Goal: Task Accomplishment & Management: Complete application form

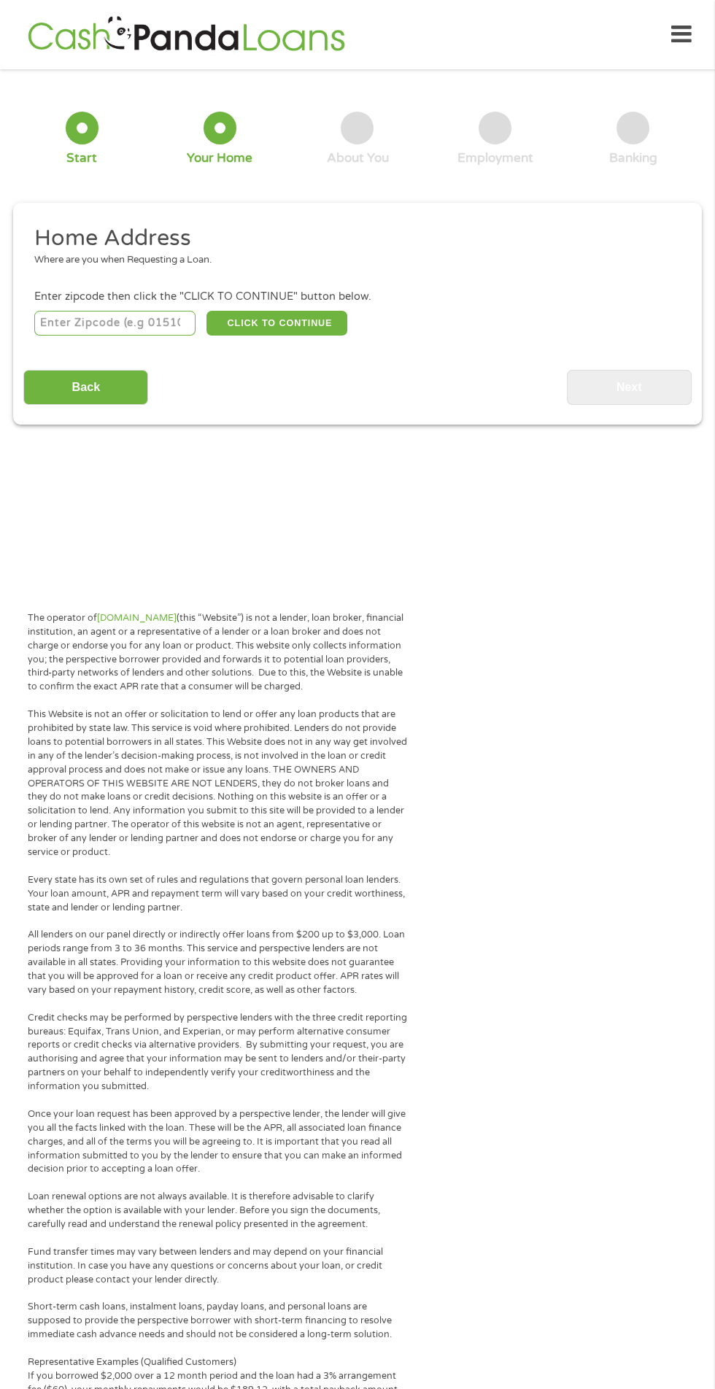
scroll to position [7, 0]
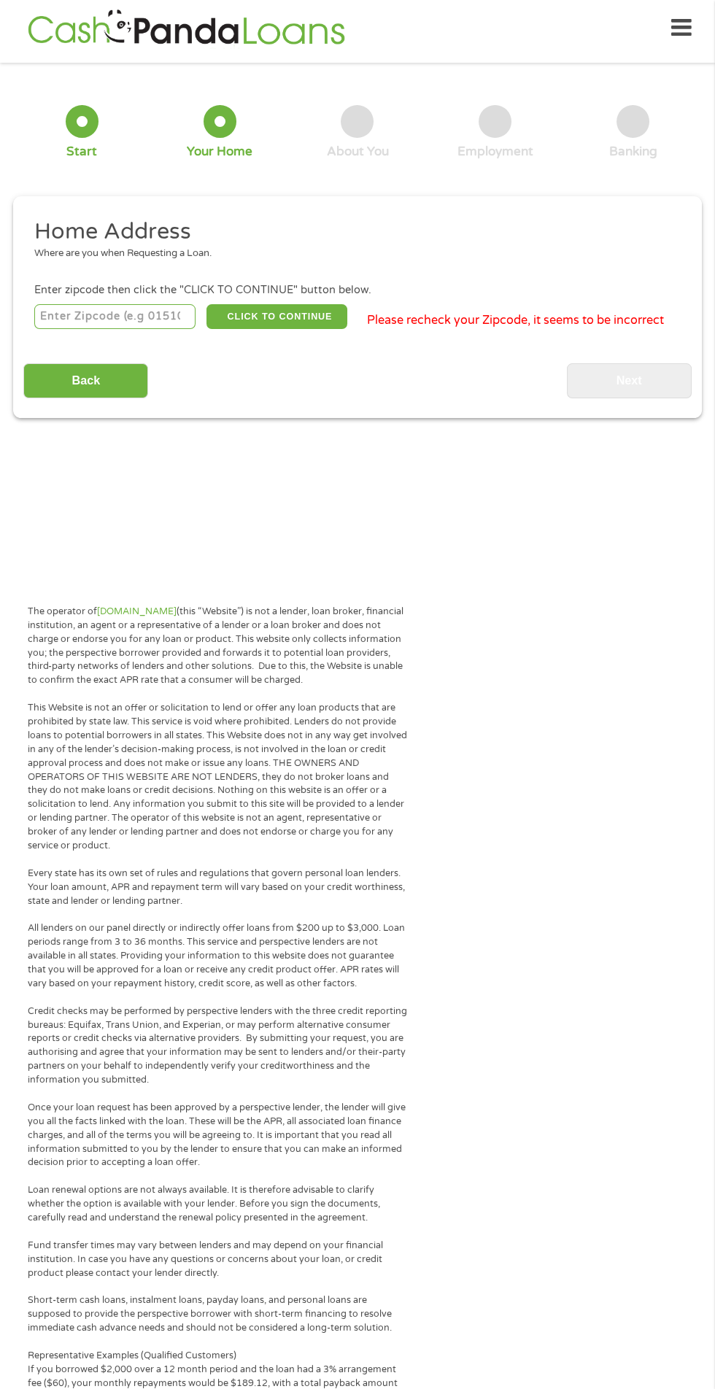
click at [114, 319] on input "number" at bounding box center [115, 316] width 162 height 25
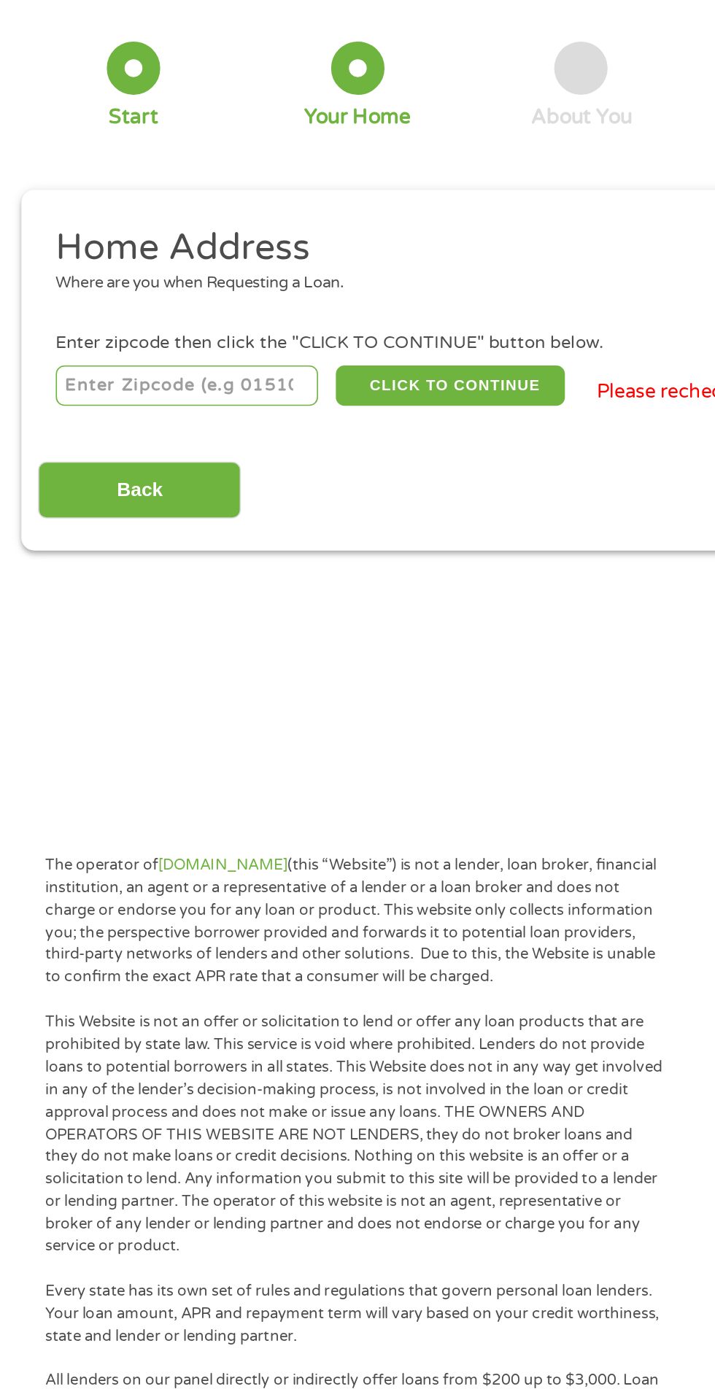
type input "38485"
select select "[US_STATE]"
click at [283, 313] on button "CLICK TO CONTINUE" at bounding box center [276, 316] width 141 height 25
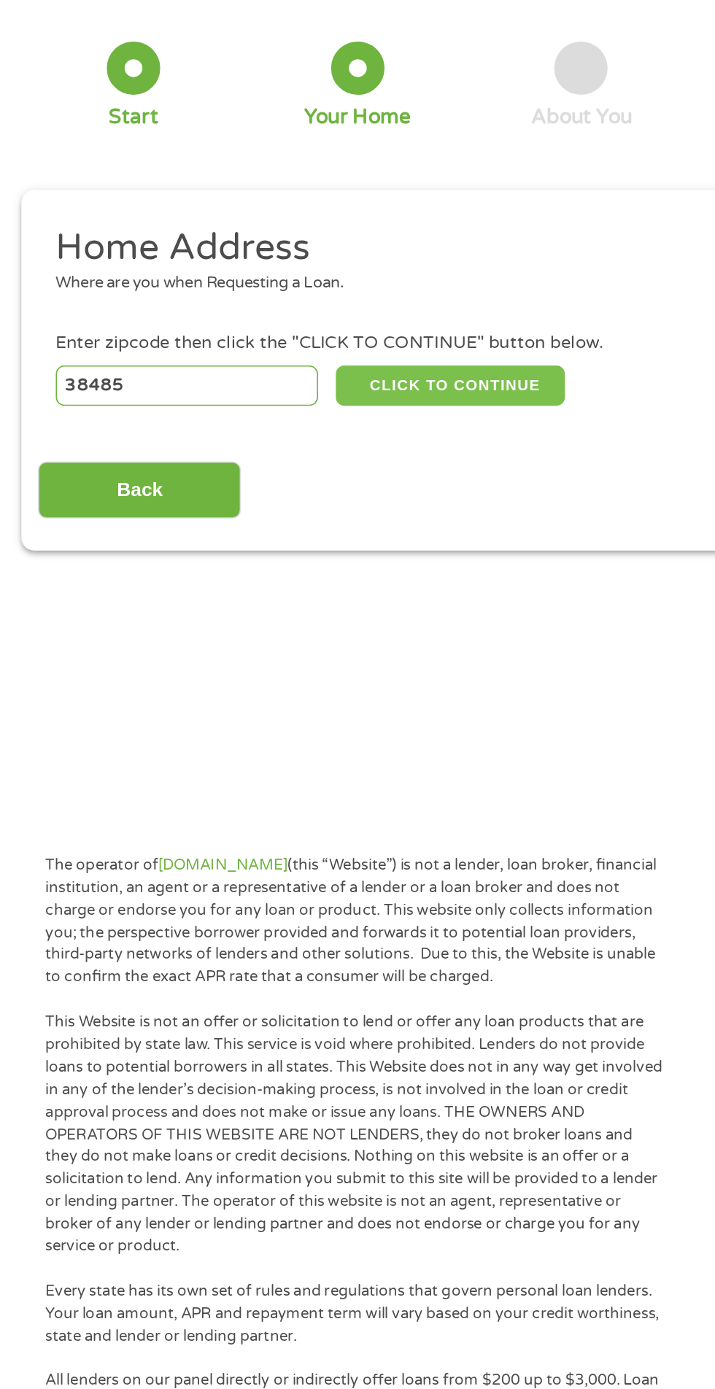
type input "38485"
type input "Waynesboro"
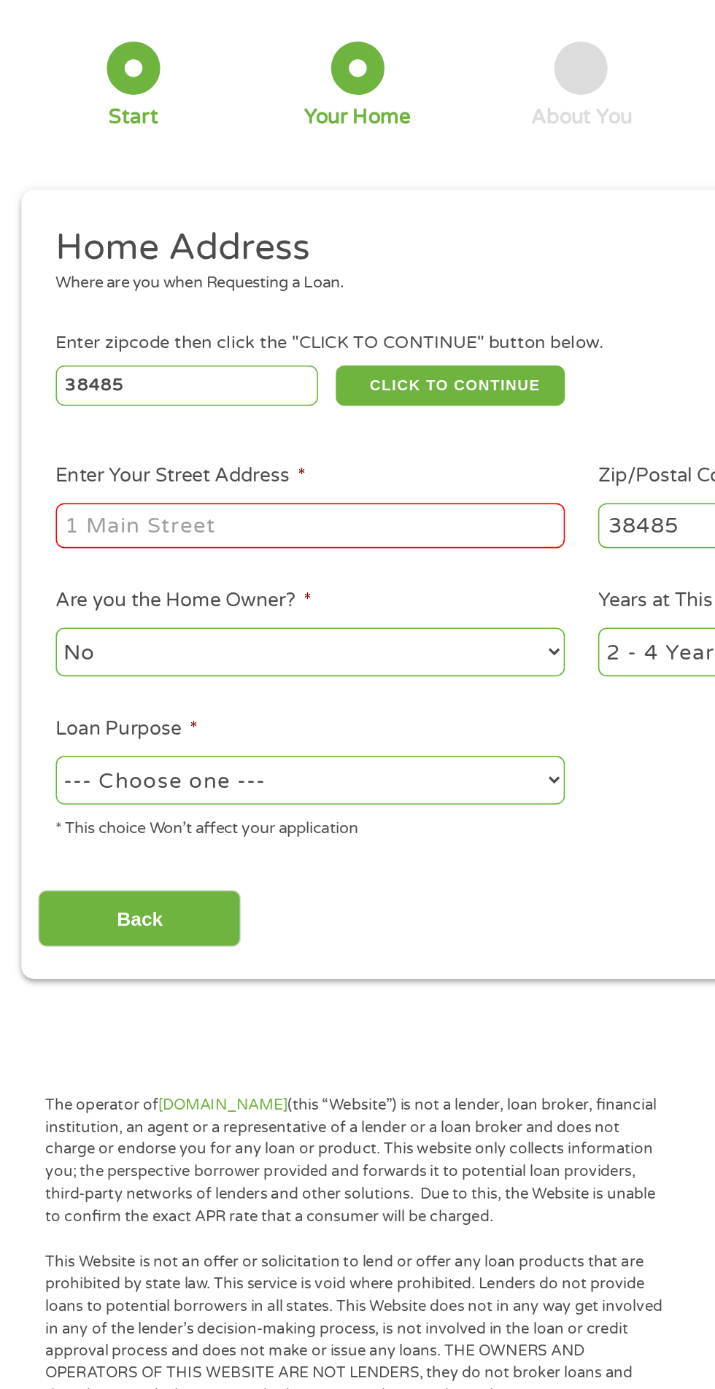
click at [219, 406] on input "Enter Your Street Address *" at bounding box center [190, 403] width 313 height 28
type input "120 MINK BRANCH RD E"
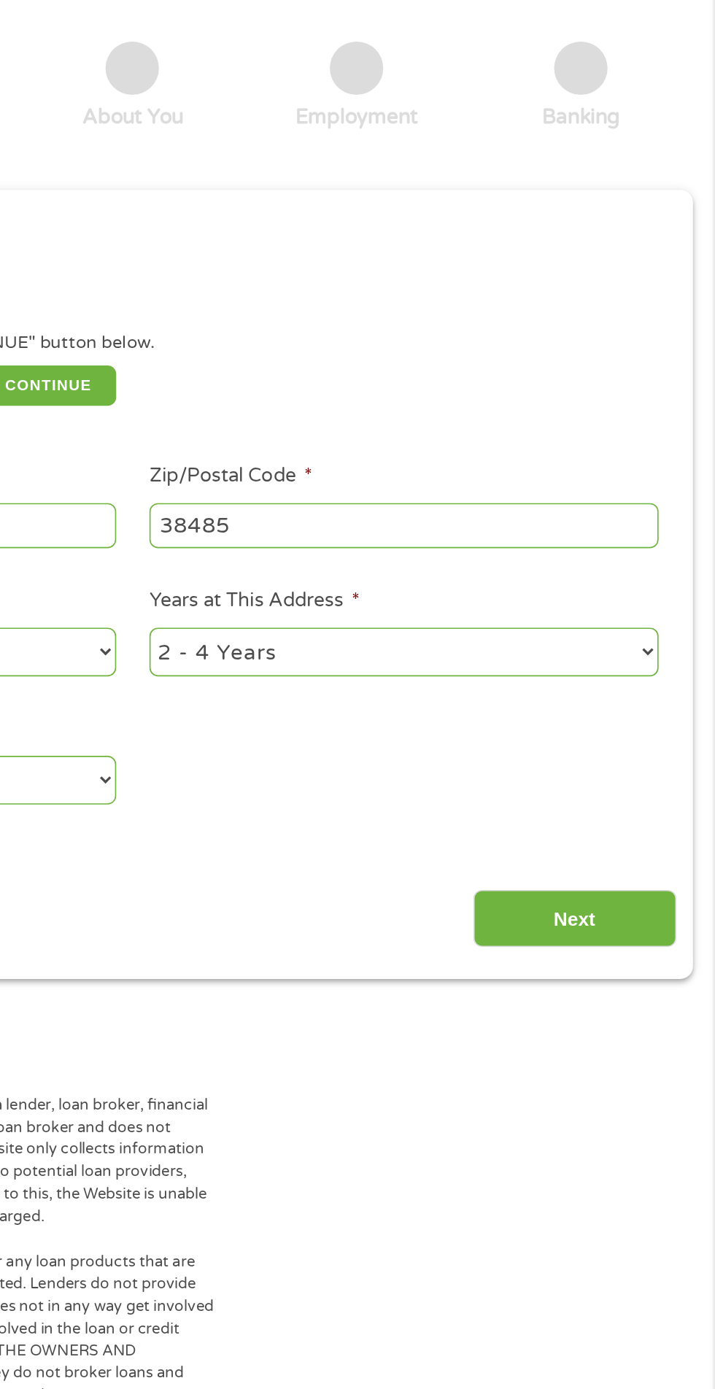
click at [537, 491] on select "1 Year or less 1 - 2 Years 2 - 4 Years Over 4 Years" at bounding box center [524, 480] width 313 height 30
select select "60months"
click at [368, 467] on select "1 Year or less 1 - 2 Years 2 - 4 Years Over 4 Years" at bounding box center [524, 480] width 313 height 30
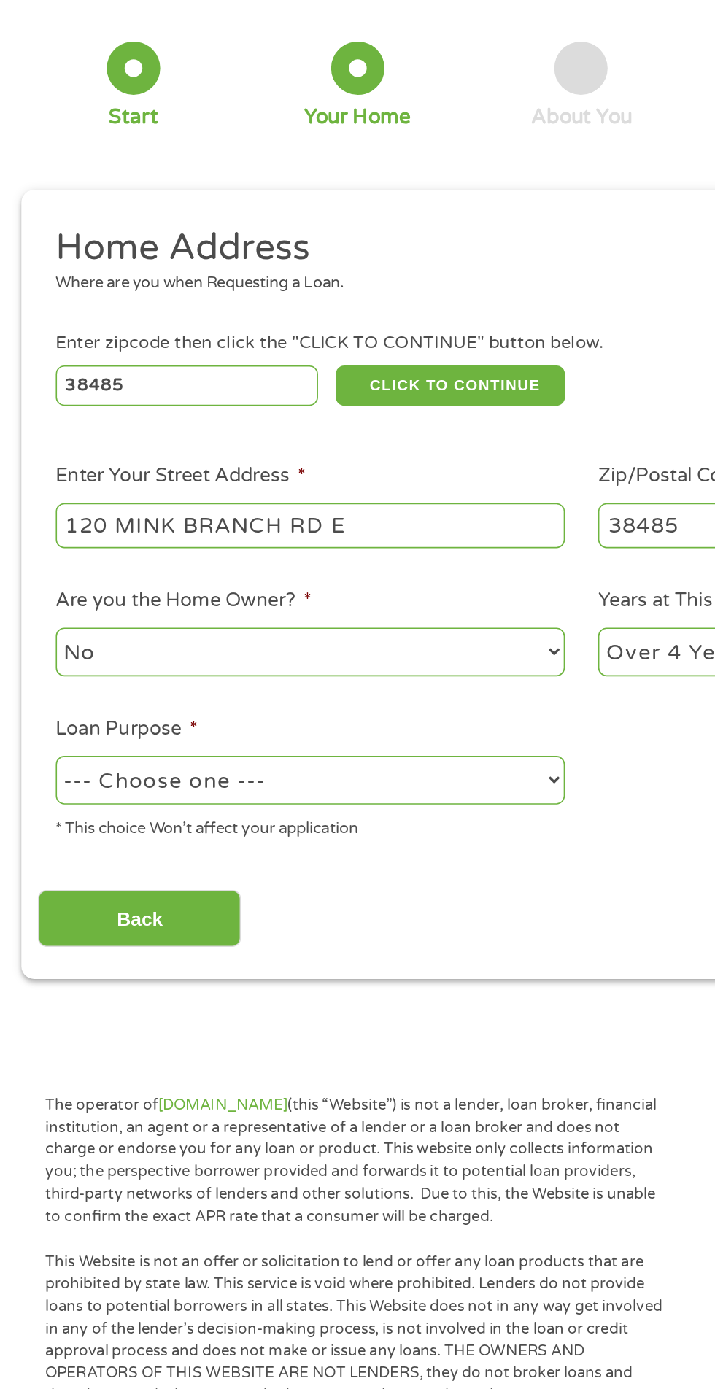
click at [263, 563] on select "--- Choose one --- Pay Bills Debt Consolidation Home Improvement Major Purchase…" at bounding box center [190, 559] width 313 height 30
select select "shorttermcash"
click at [34, 546] on select "--- Choose one --- Pay Bills Debt Consolidation Home Improvement Major Purchase…" at bounding box center [190, 559] width 313 height 30
click at [117, 656] on input "Back" at bounding box center [85, 645] width 125 height 36
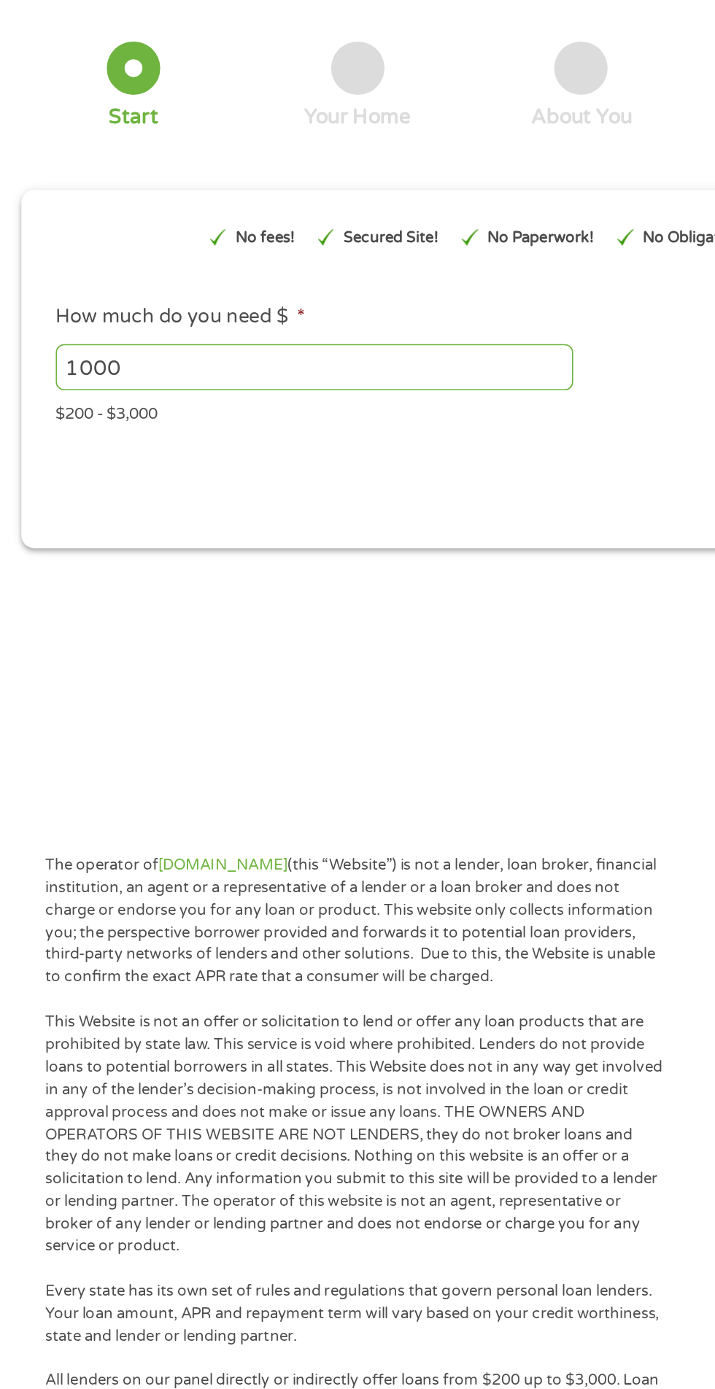
scroll to position [6, 6]
click at [218, 302] on input "1000" at bounding box center [193, 305] width 318 height 28
type input "1"
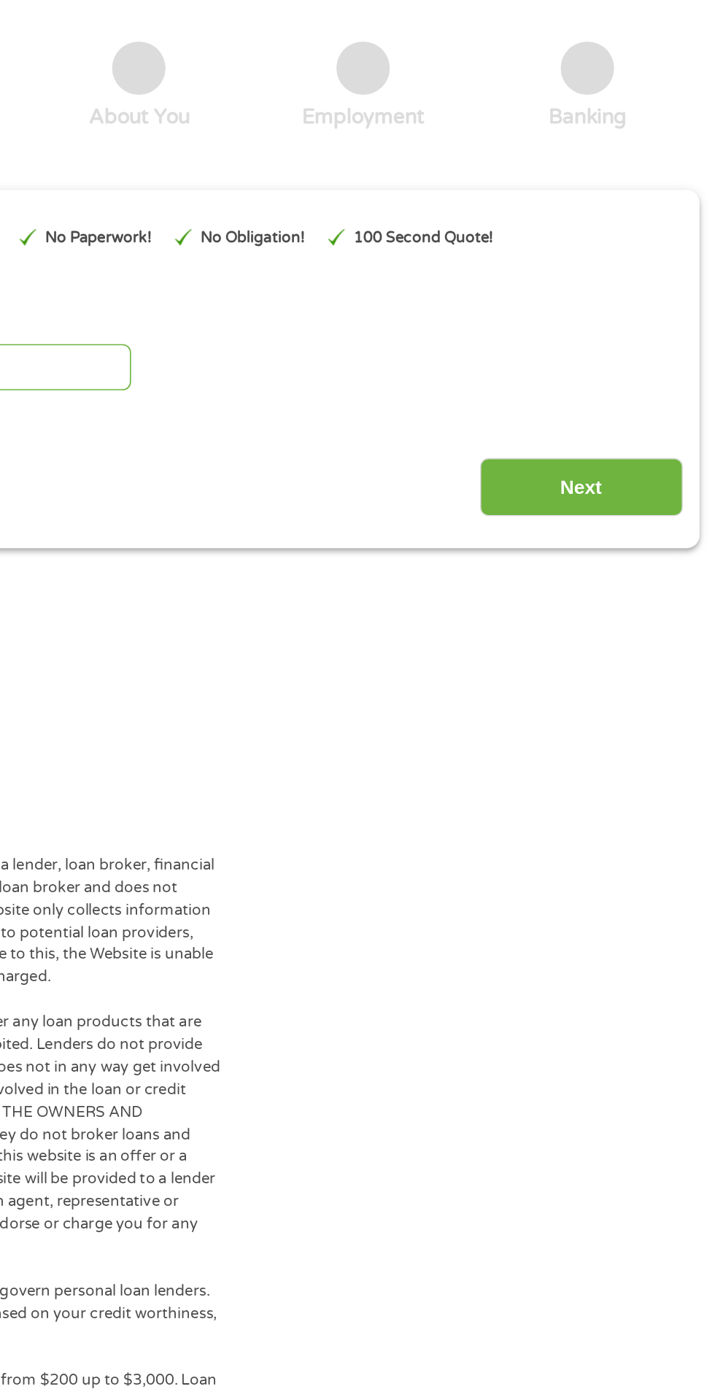
scroll to position [7, 0]
type input "800"
click at [595, 394] on input "Next" at bounding box center [629, 379] width 125 height 36
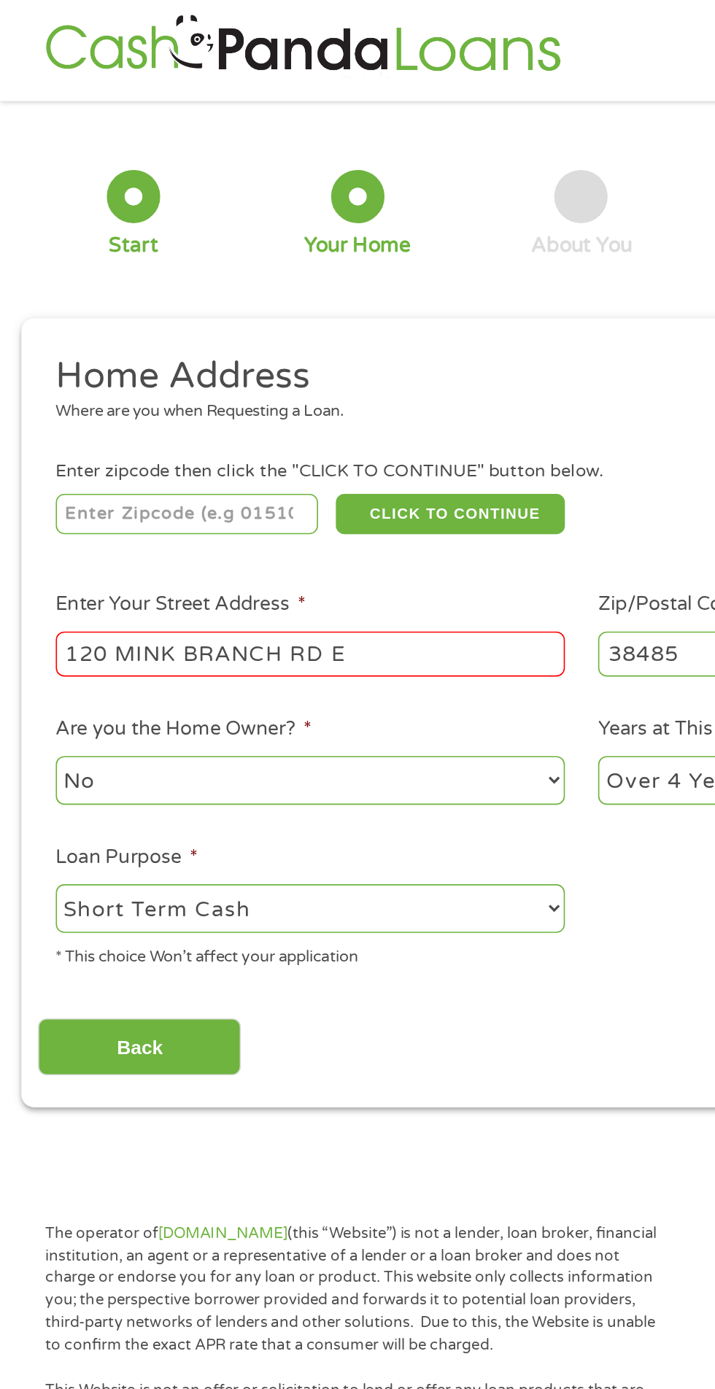
scroll to position [0, 0]
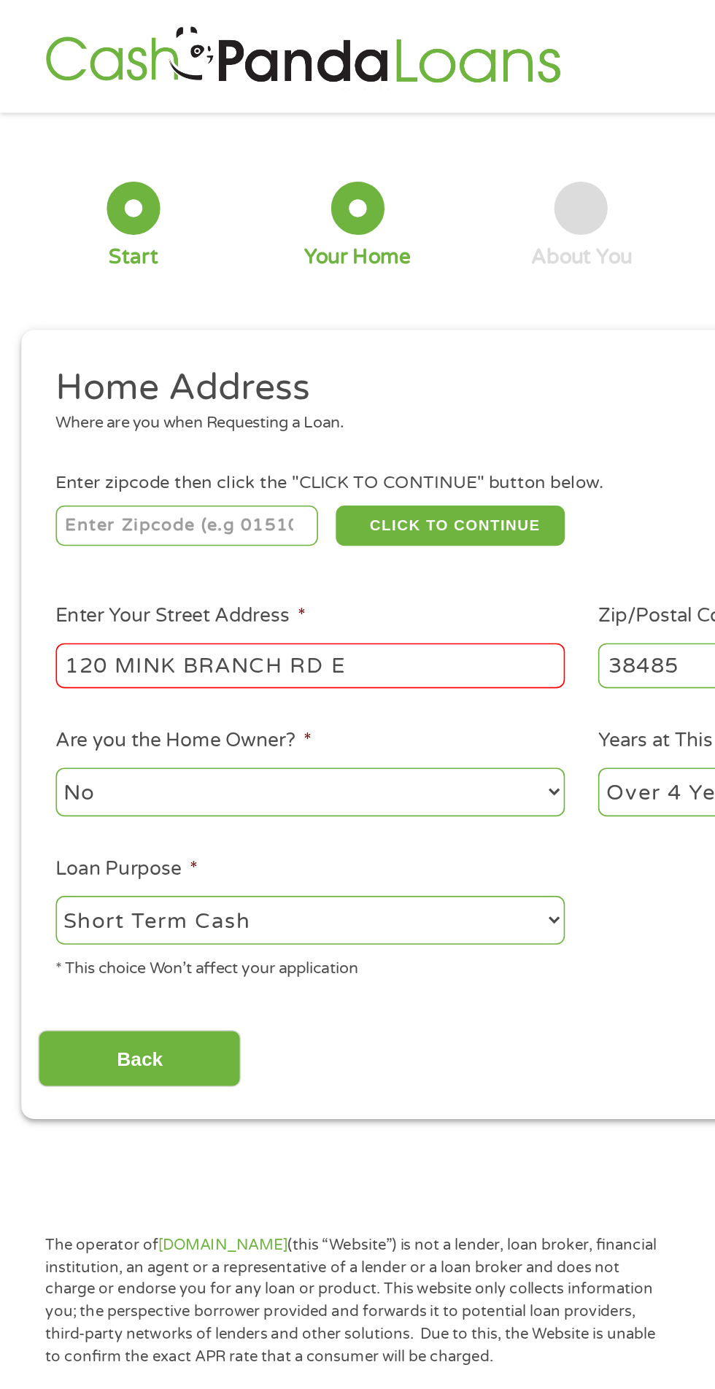
click at [258, 415] on input "120 MINK BRANCH RD E" at bounding box center [190, 409] width 313 height 28
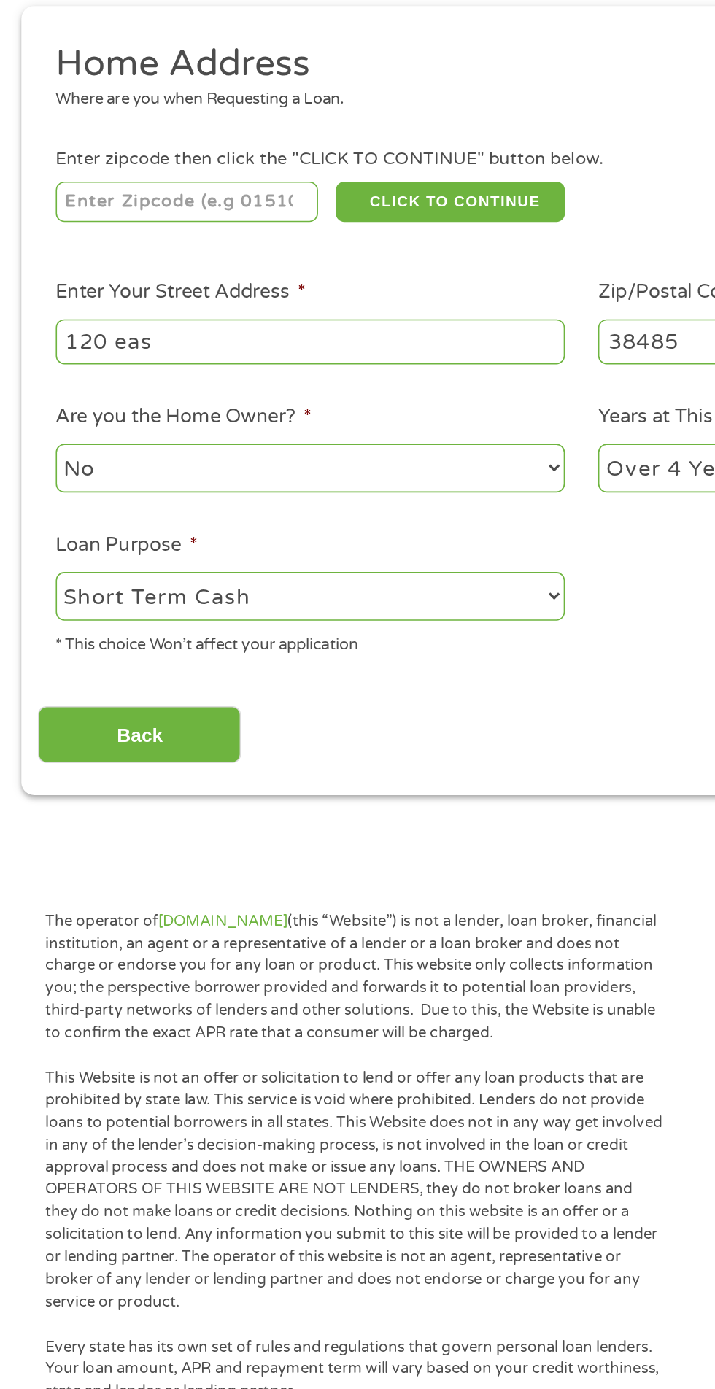
type input "[STREET_ADDRESS]"
type input "38485"
click at [128, 654] on input "Back" at bounding box center [85, 651] width 125 height 36
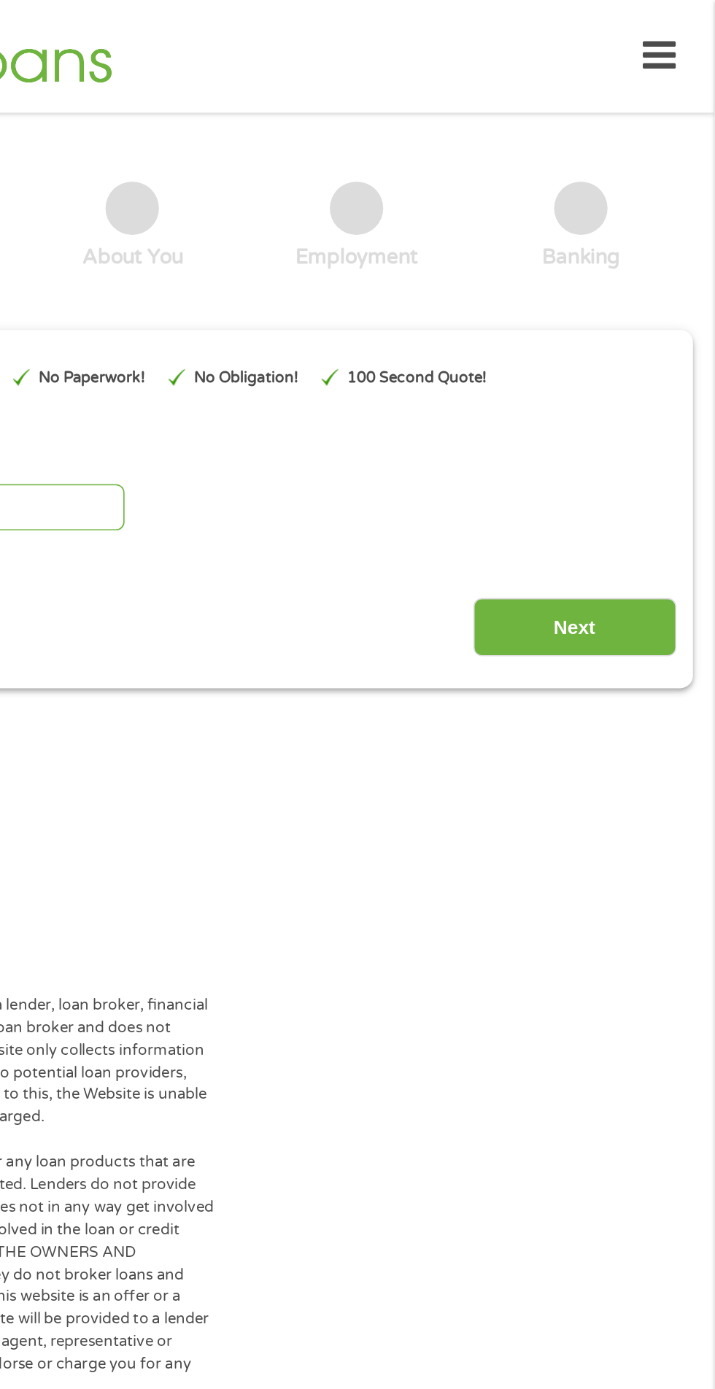
click at [602, 390] on input "Next" at bounding box center [629, 386] width 125 height 36
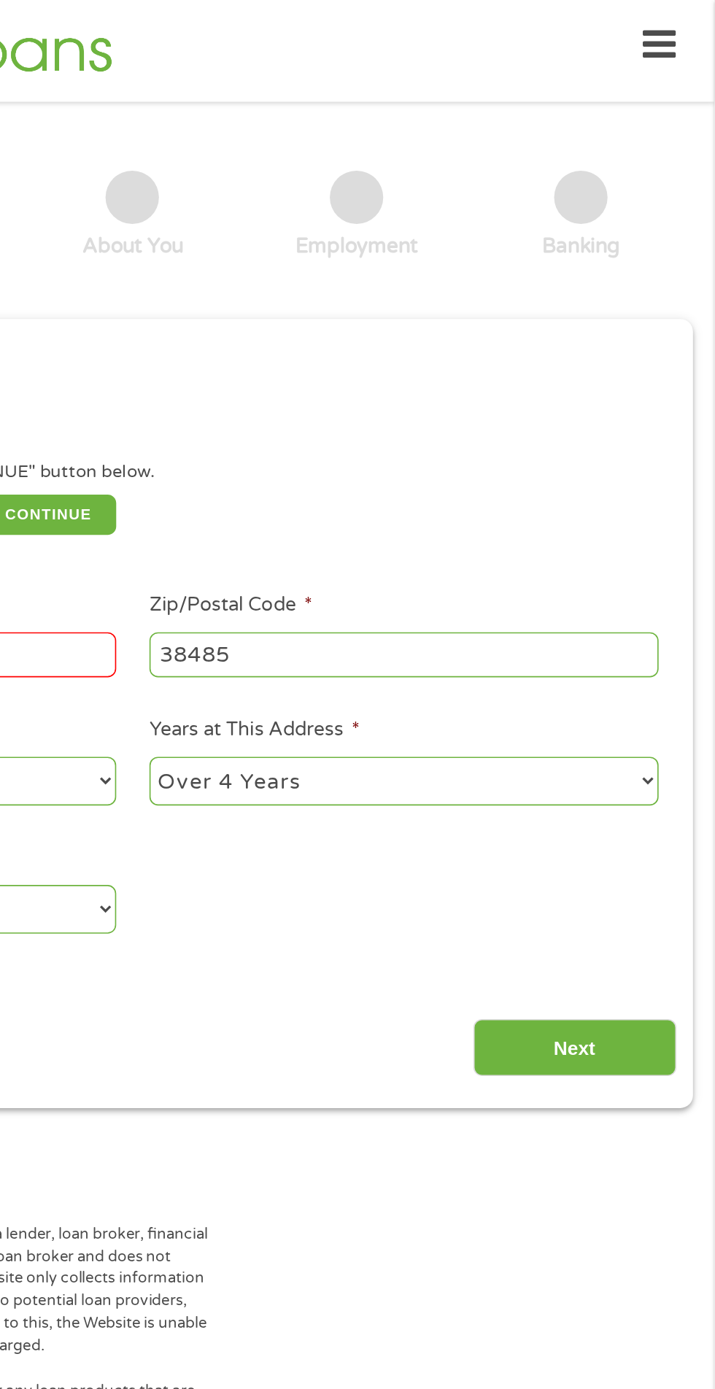
scroll to position [7, 0]
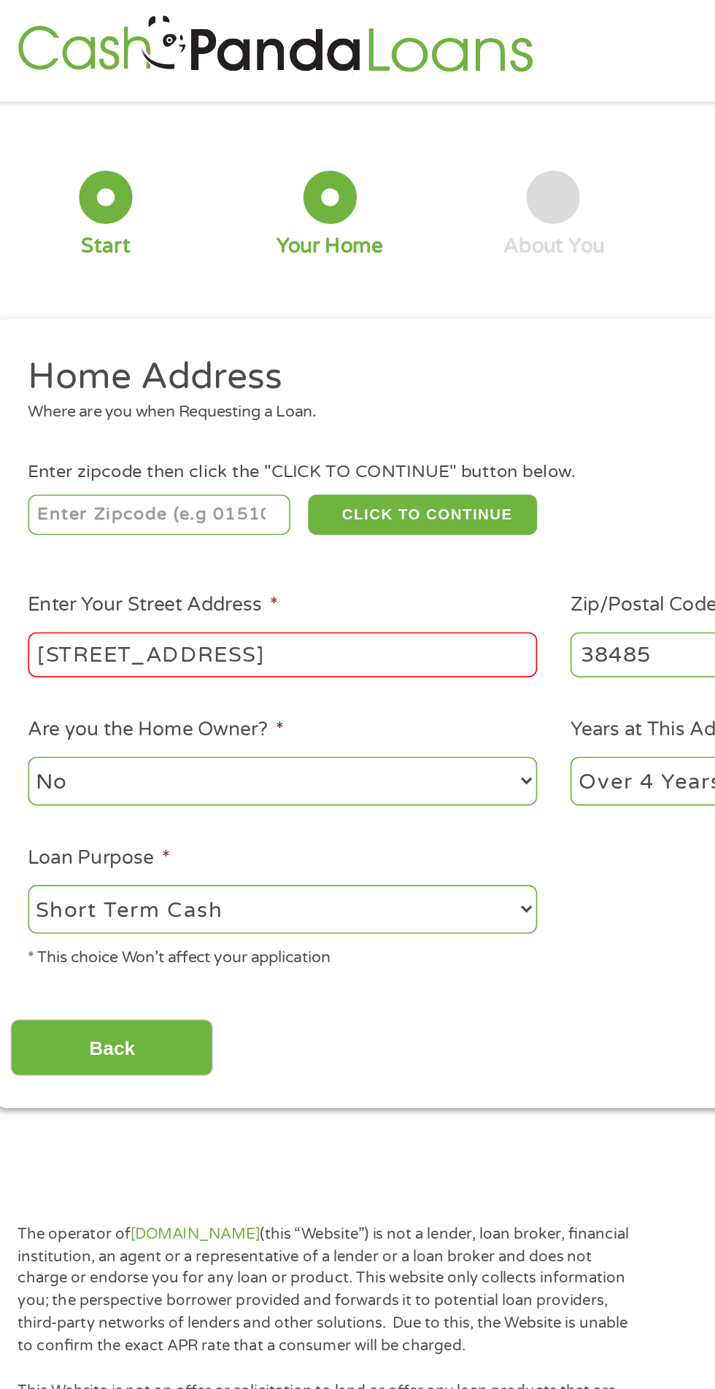
click at [150, 311] on input "number" at bounding box center [115, 316] width 162 height 25
type input "38485"
click at [269, 409] on input "[STREET_ADDRESS]" at bounding box center [190, 403] width 313 height 28
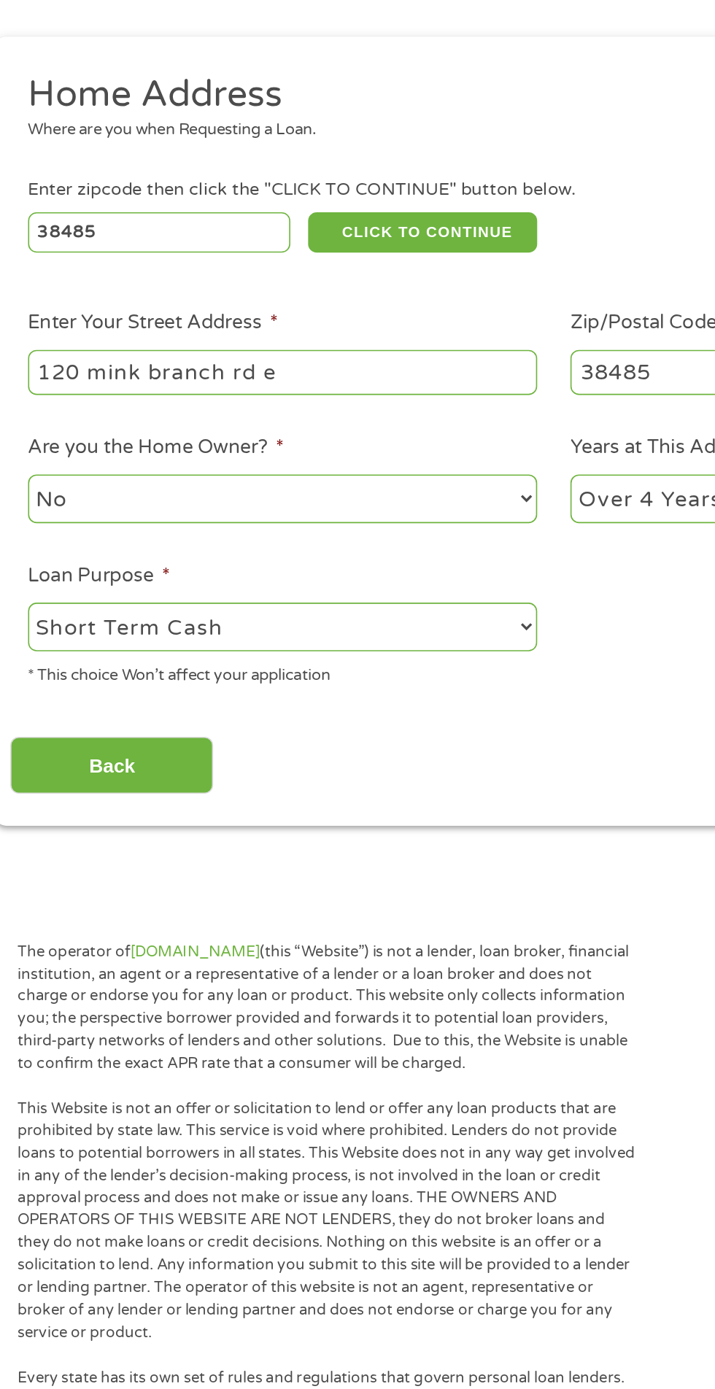
type input "120 mink branch rd e"
click at [299, 311] on button "CLICK TO CONTINUE" at bounding box center [276, 316] width 141 height 25
click at [269, 311] on button "CLICK TO CONTINUE" at bounding box center [276, 316] width 141 height 25
click at [122, 636] on input "Back" at bounding box center [85, 645] width 125 height 36
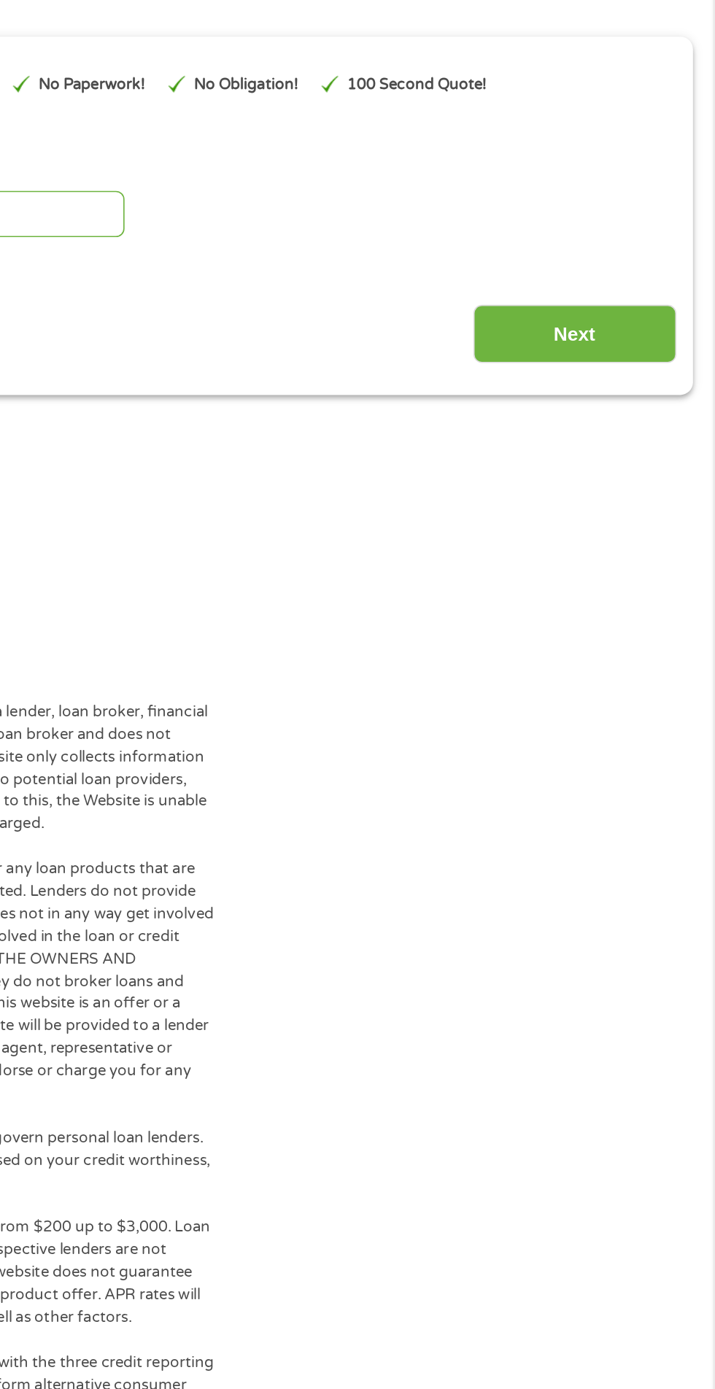
click at [624, 373] on input "Next" at bounding box center [629, 379] width 125 height 36
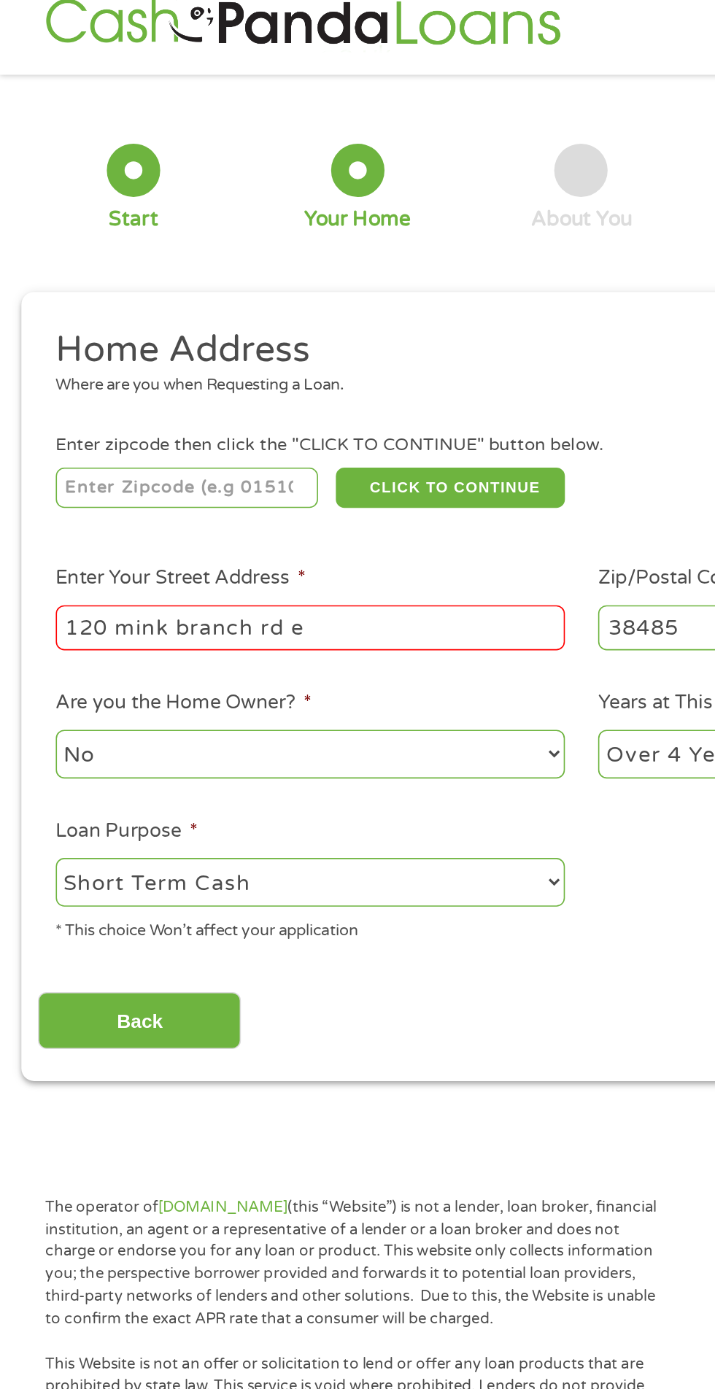
scroll to position [0, 0]
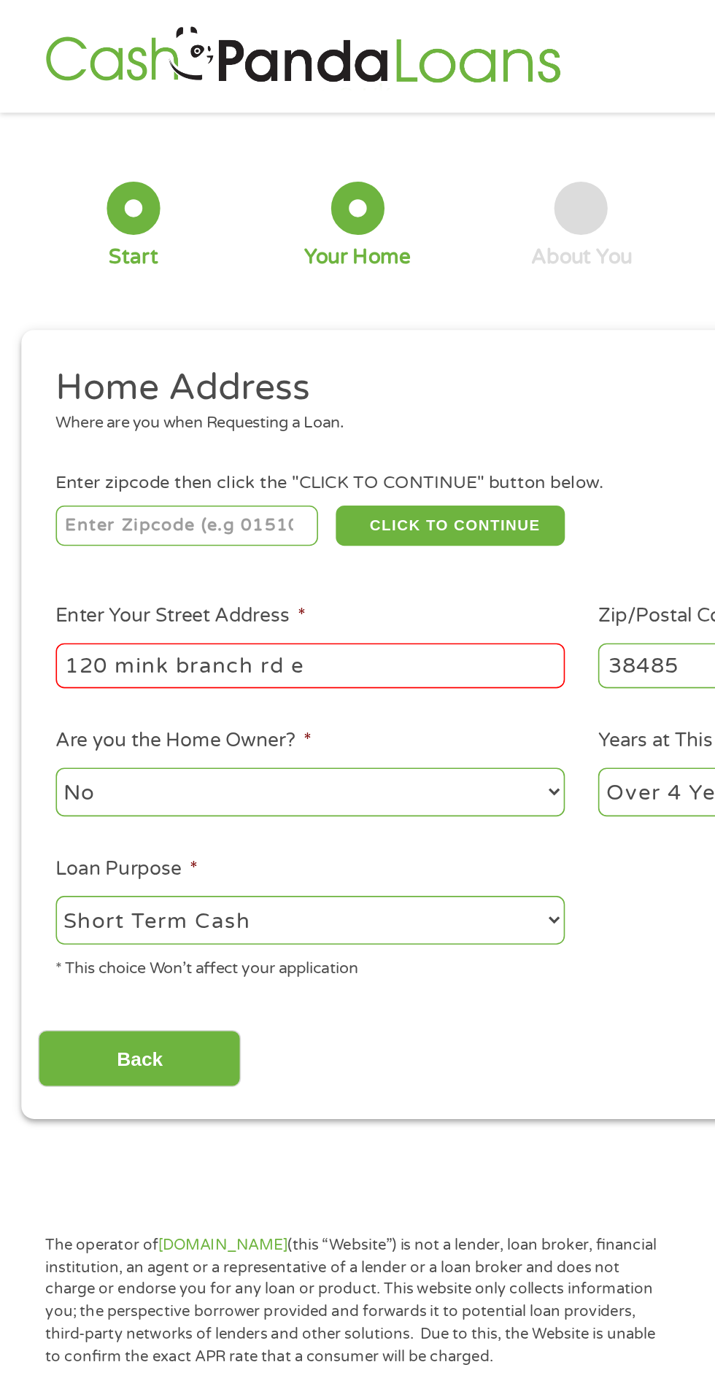
click at [251, 414] on input "120 mink branch rd e" at bounding box center [190, 409] width 313 height 28
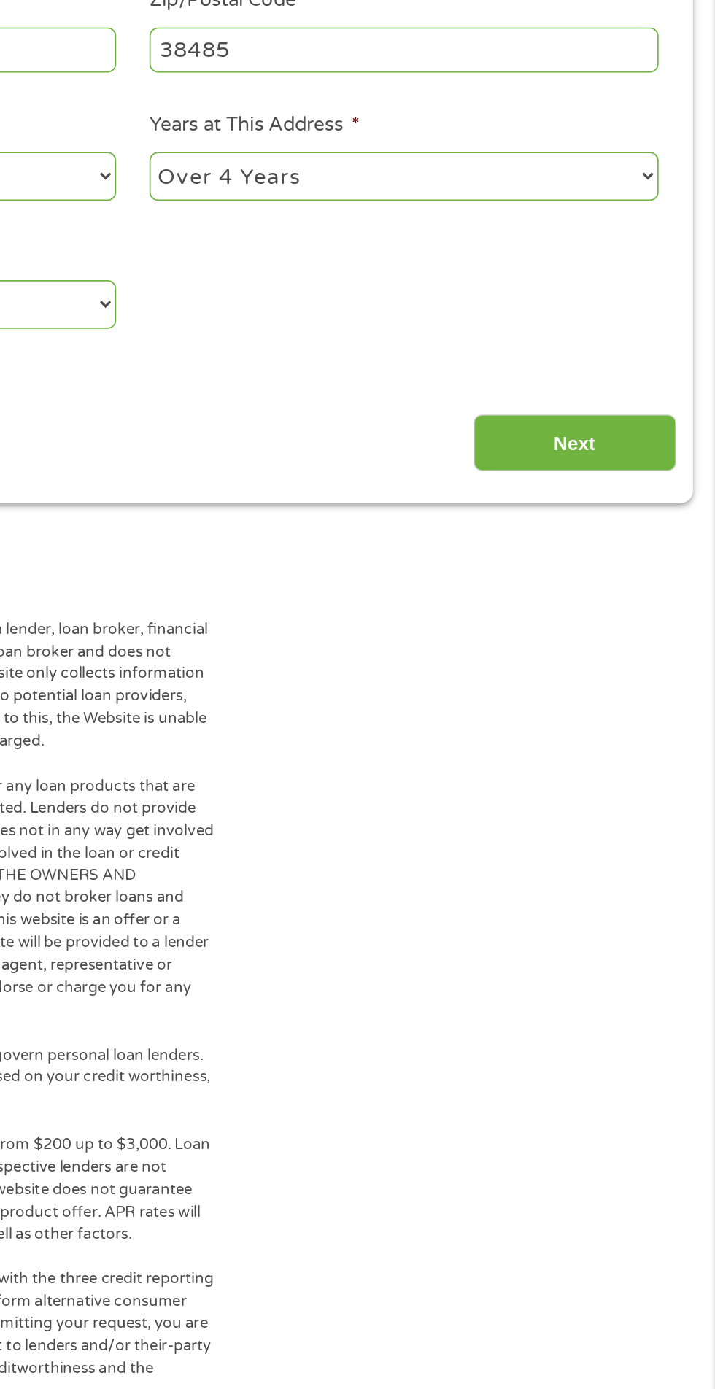
type input "[STREET_ADDRESS]"
click at [619, 662] on input "Next" at bounding box center [629, 651] width 125 height 36
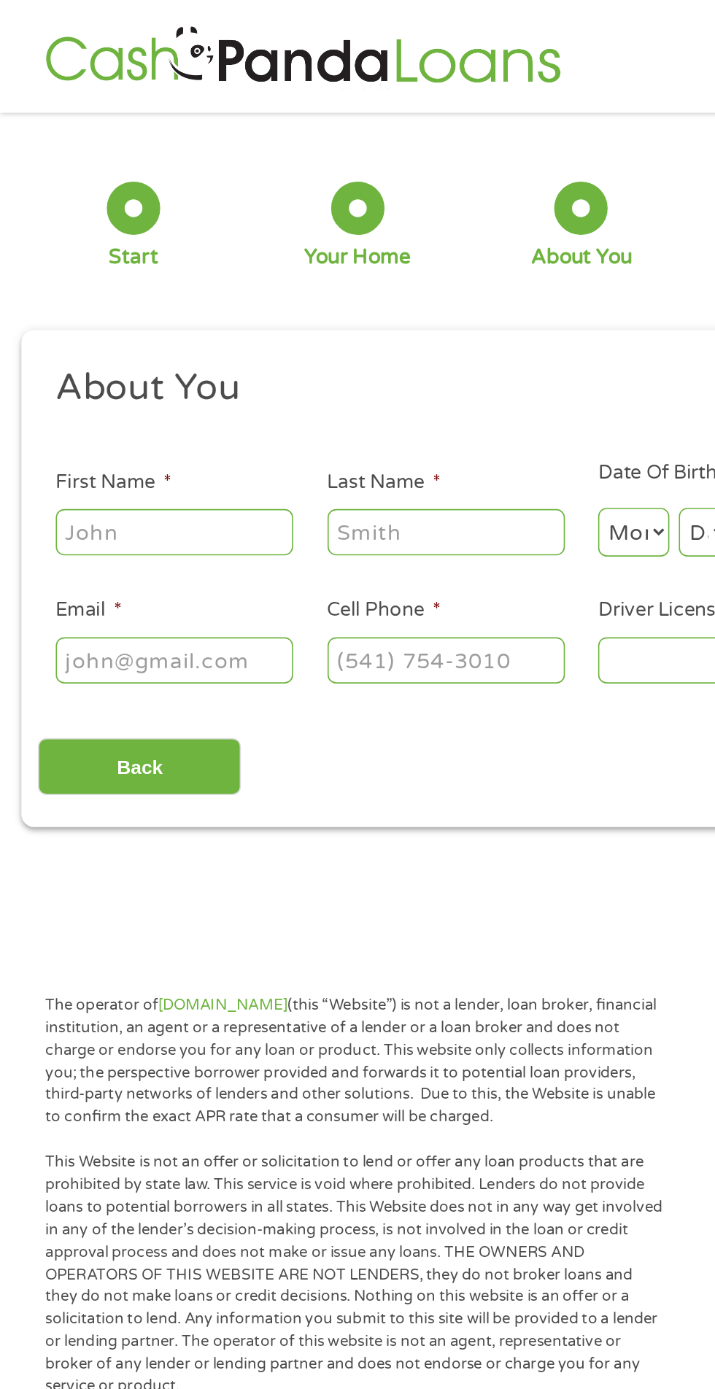
click at [120, 325] on input "First Name *" at bounding box center [107, 327] width 146 height 28
type input "[PERSON_NAME]"
type input "Calmer"
type input "[EMAIL_ADDRESS][DOMAIN_NAME]"
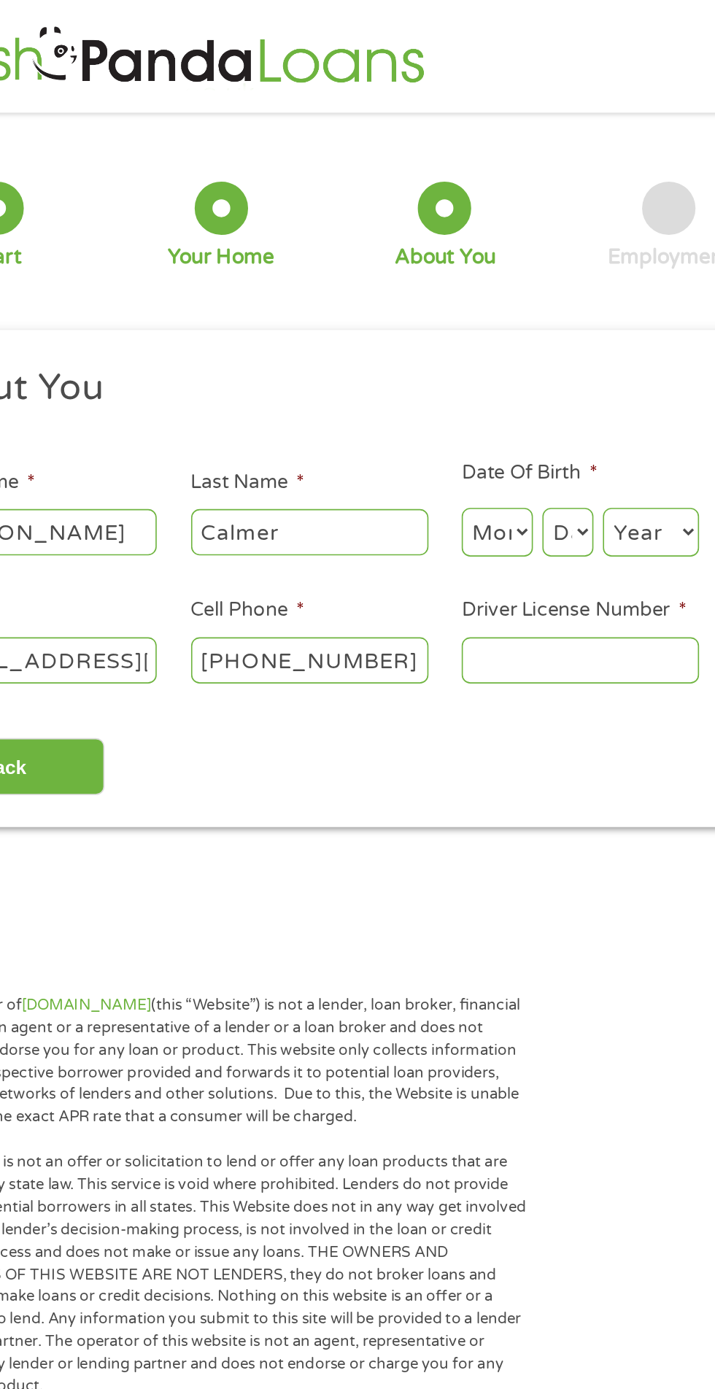
click at [324, 411] on input "[PHONE_NUMBER]" at bounding box center [274, 406] width 146 height 28
type input "[PHONE_NUMBER]"
click at [396, 322] on select "Month 1 2 3 4 5 6 7 8 9 10 11 12" at bounding box center [390, 327] width 44 height 30
select select "9"
click at [368, 313] on select "Month 1 2 3 4 5 6 7 8 9 10 11 12" at bounding box center [390, 327] width 44 height 30
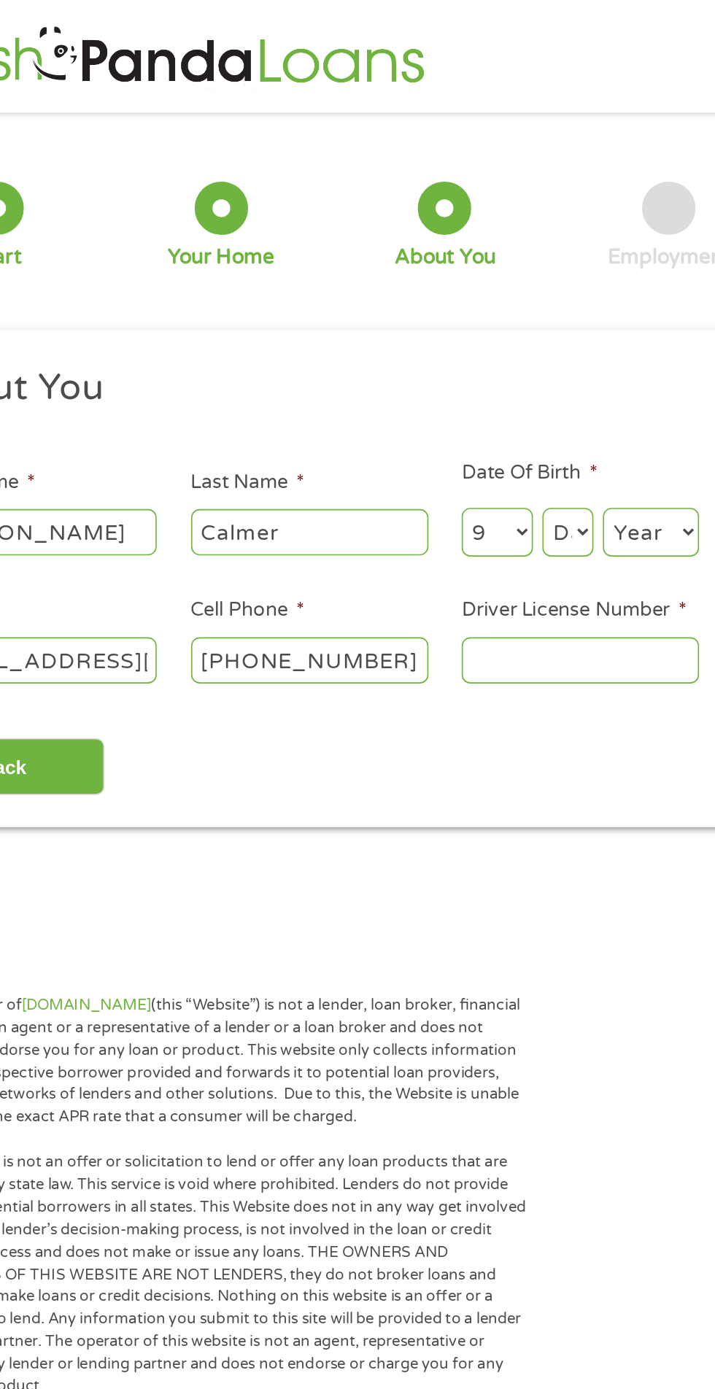
click at [426, 324] on select "Day 1 2 3 4 5 6 7 8 9 10 11 12 13 14 15 16 17 18 19 20 21 22 23 24 25 26 27 28 …" at bounding box center [432, 327] width 31 height 30
select select "11"
click at [417, 313] on select "Day 1 2 3 4 5 6 7 8 9 10 11 12 13 14 15 16 17 18 19 20 21 22 23 24 25 26 27 28 …" at bounding box center [432, 327] width 31 height 30
click at [471, 333] on select "Year [DATE] 2006 2005 2004 2003 2002 2001 2000 1999 1998 1997 1996 1995 1994 19…" at bounding box center [483, 327] width 59 height 30
select select "1986"
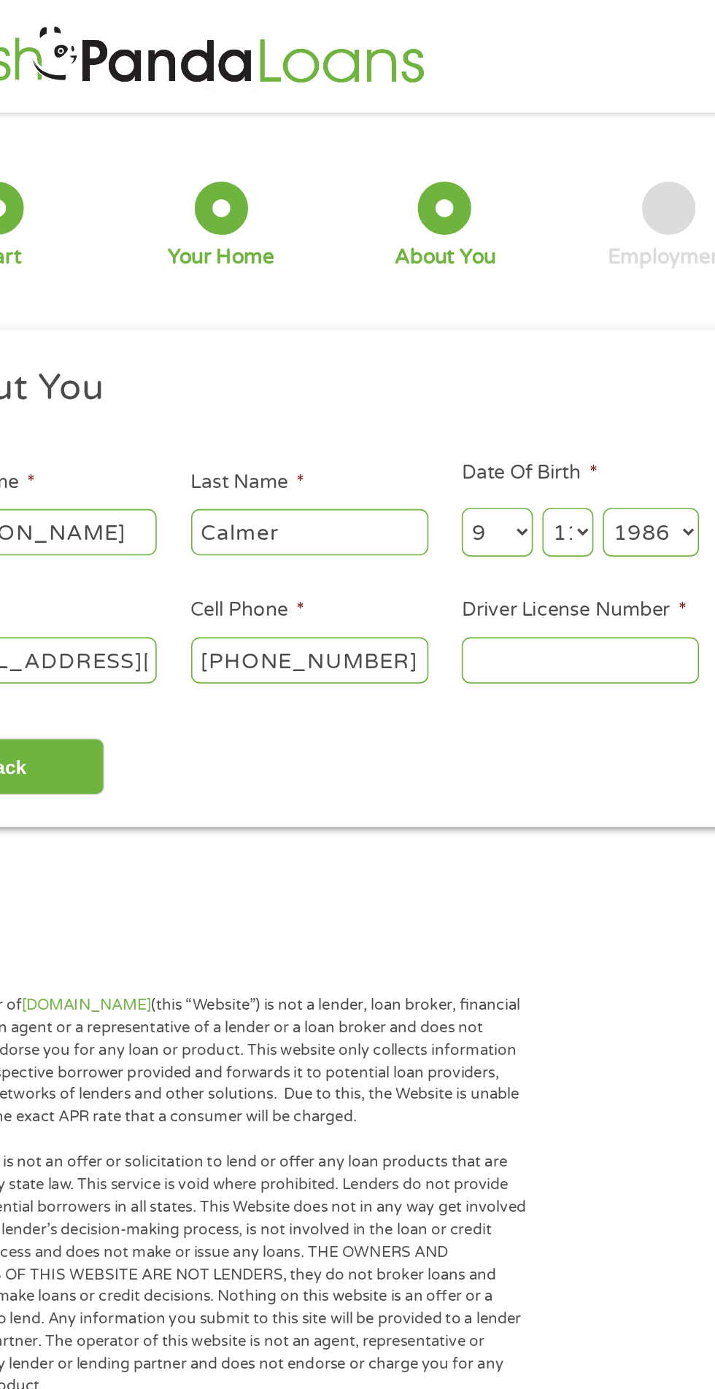
click at [454, 313] on select "Year [DATE] 2006 2005 2004 2003 2002 2001 2000 1999 1998 1997 1996 1995 1994 19…" at bounding box center [483, 327] width 59 height 30
click at [412, 409] on input "Driver License Number *" at bounding box center [441, 406] width 146 height 28
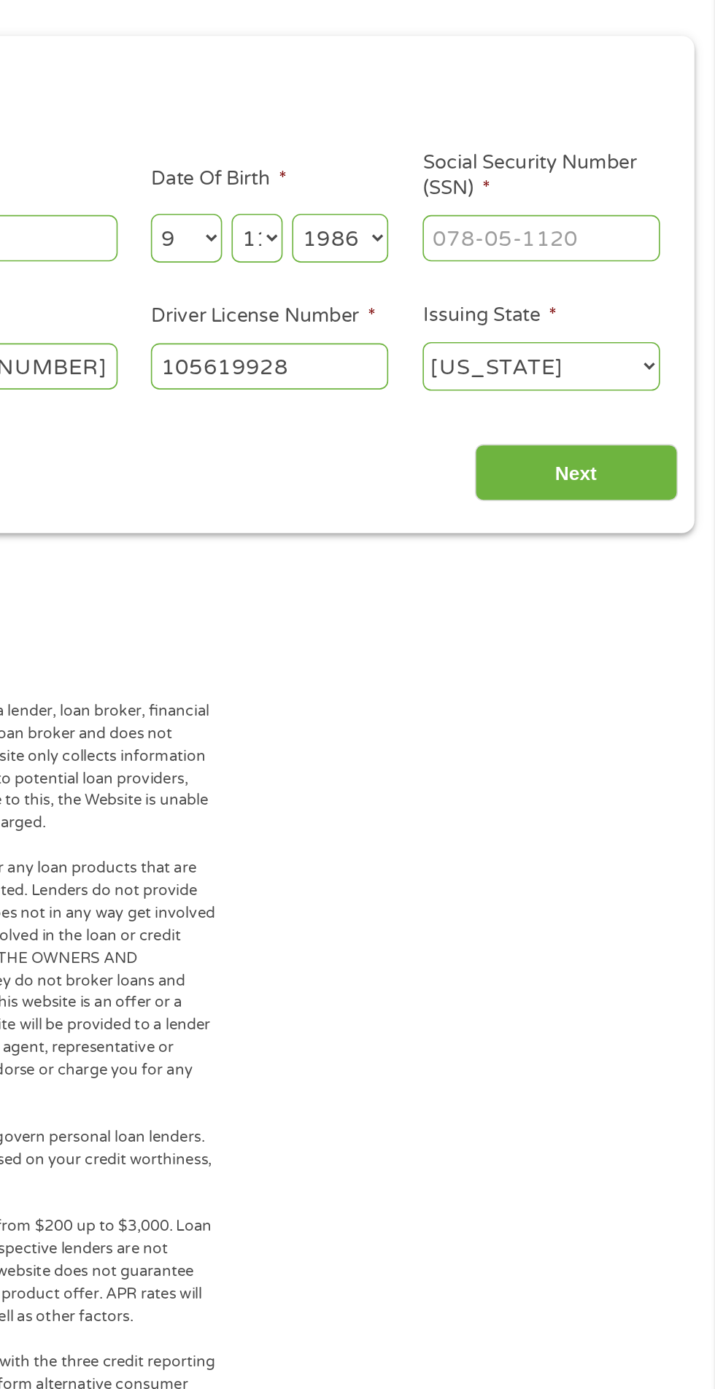
scroll to position [14, 0]
type input "105619928"
click at [607, 470] on input "Next" at bounding box center [629, 458] width 125 height 36
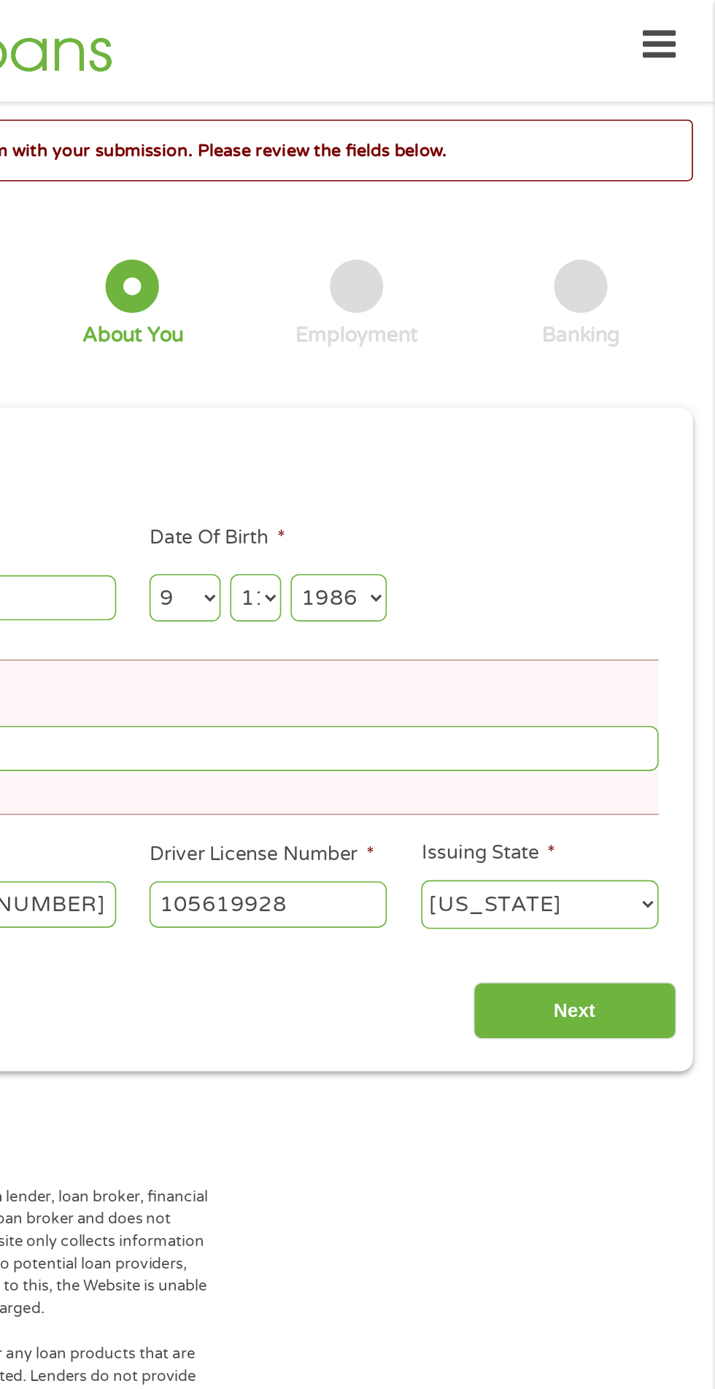
scroll to position [7, 0]
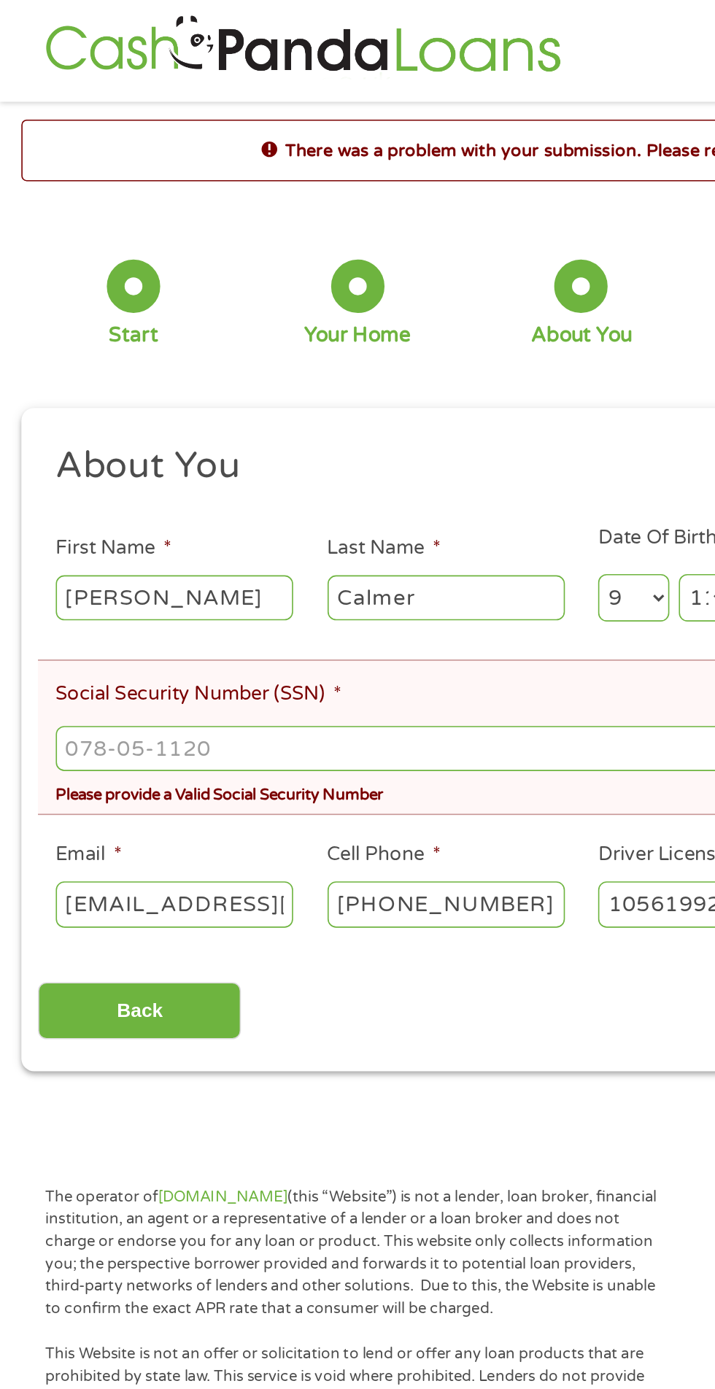
click at [325, 458] on input "Social Security Number (SSN) *" at bounding box center [357, 460] width 646 height 28
type input "351-76-4406"
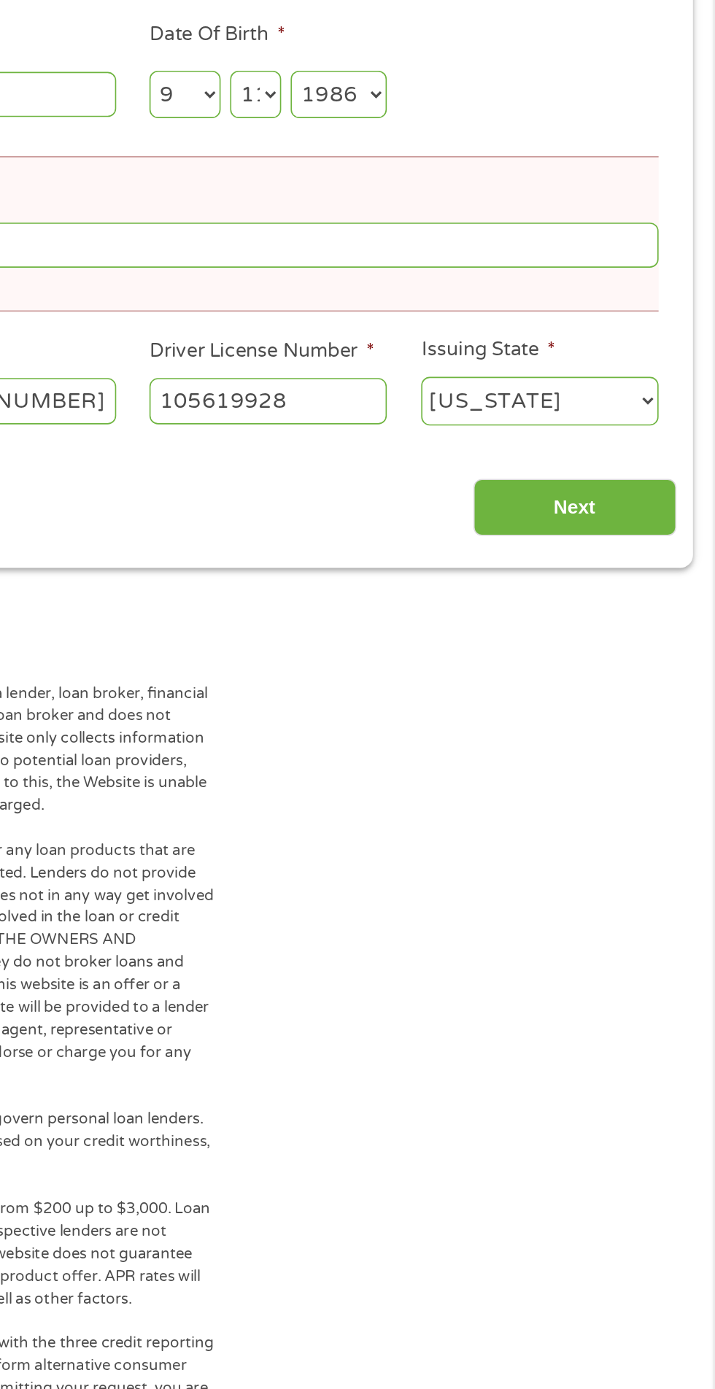
click at [640, 627] on input "Next" at bounding box center [629, 622] width 125 height 36
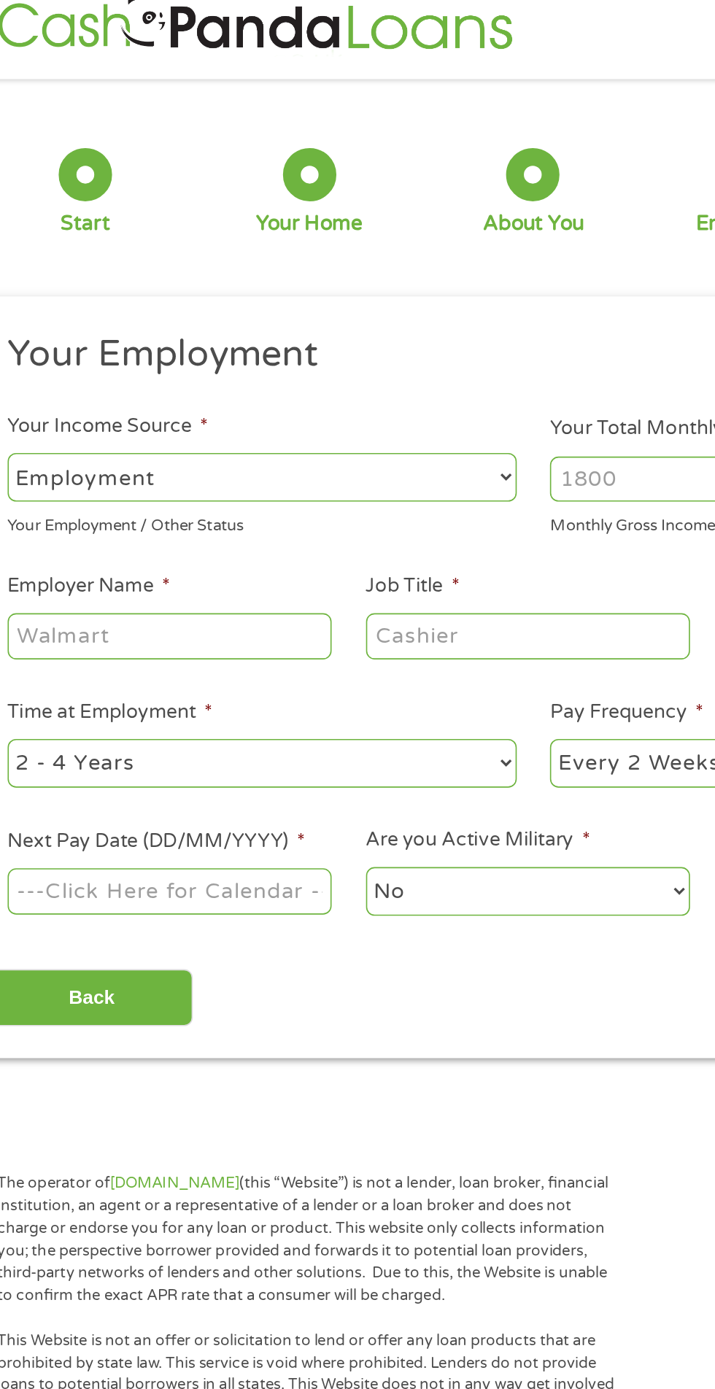
scroll to position [0, 0]
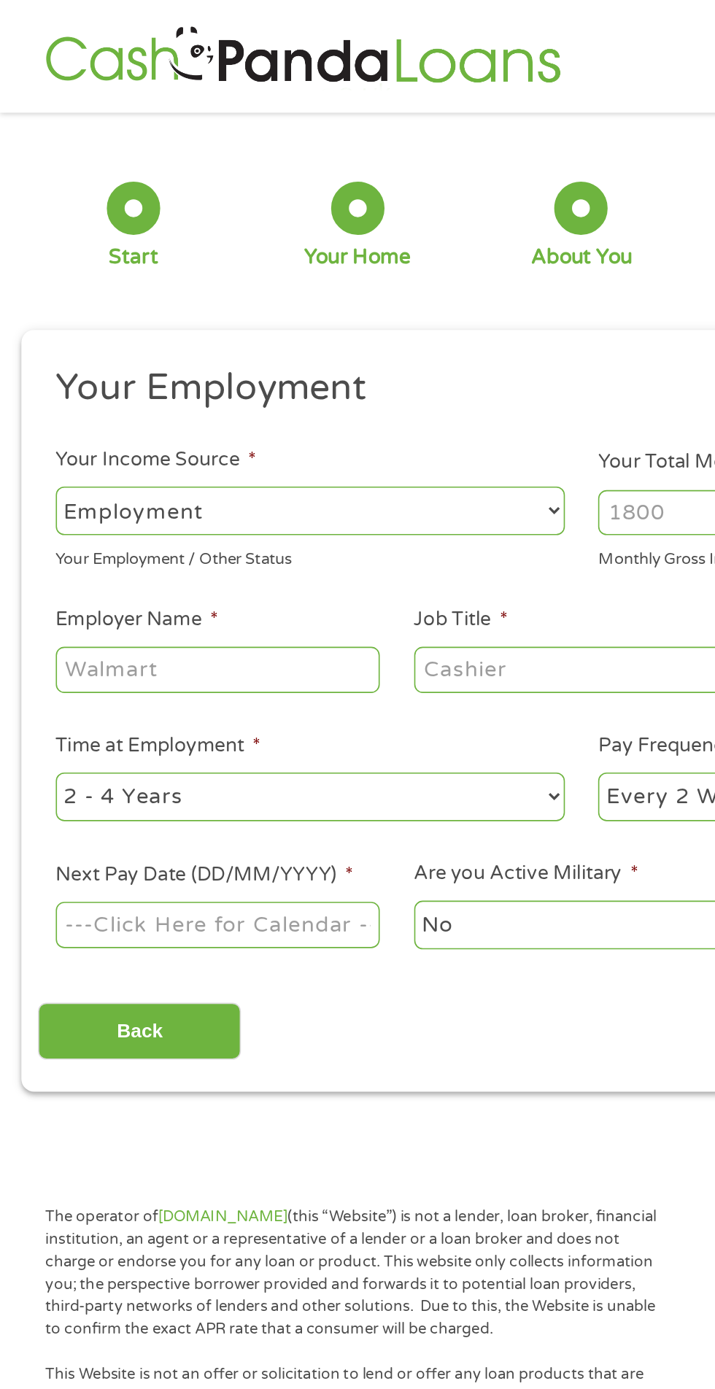
click at [397, 317] on input "Your Total Monthly Income *" at bounding box center [524, 315] width 313 height 28
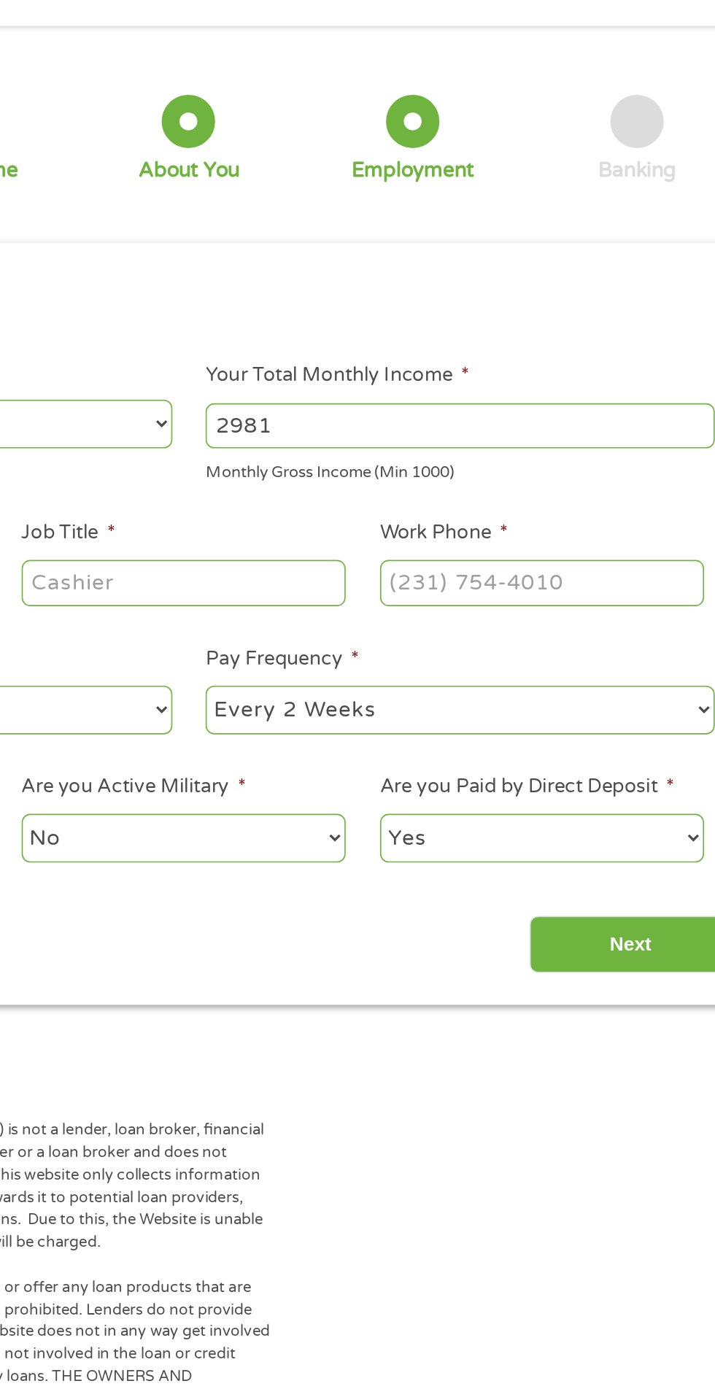
type input "2981"
click at [551, 414] on input "Work Phone *" at bounding box center [574, 412] width 199 height 28
type input "[PHONE_NUMBER]"
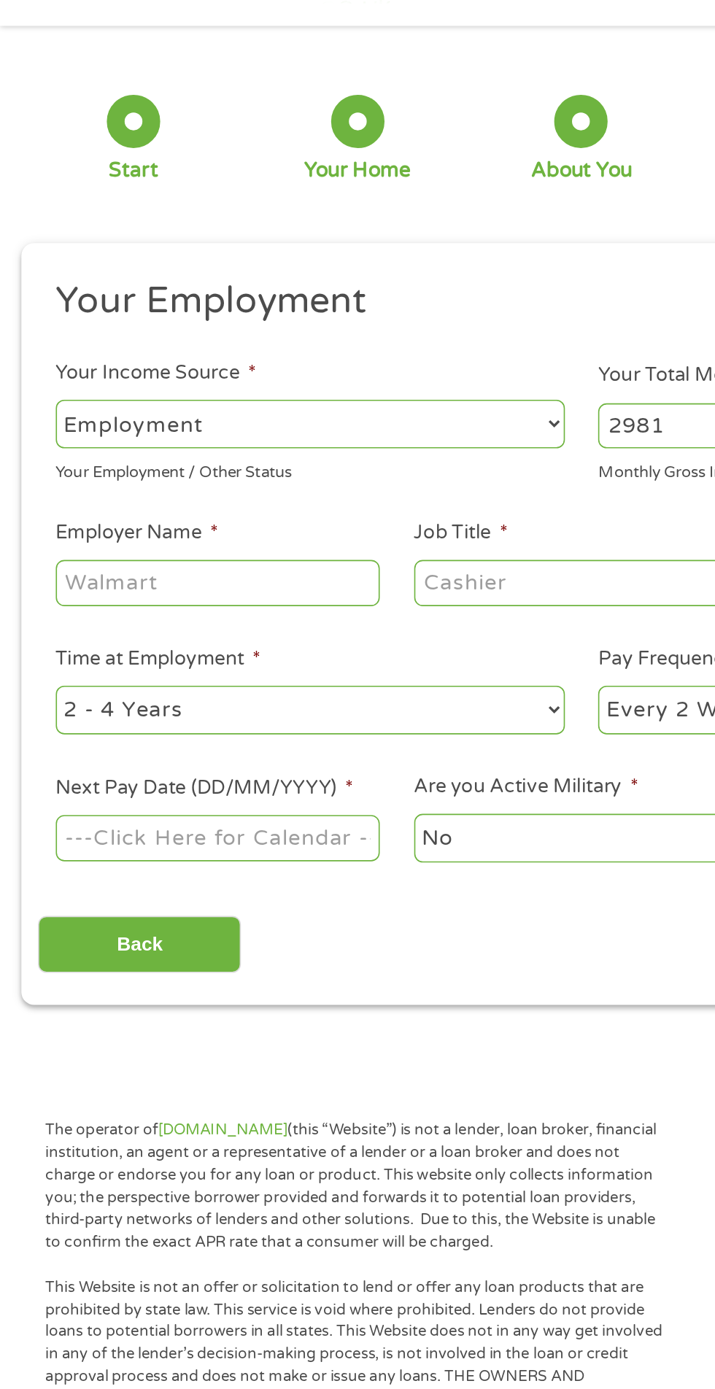
click at [170, 419] on input "Employer Name *" at bounding box center [133, 412] width 199 height 28
type input "[PERSON_NAME] one stop"
click at [309, 411] on input "Job Title *" at bounding box center [354, 412] width 199 height 28
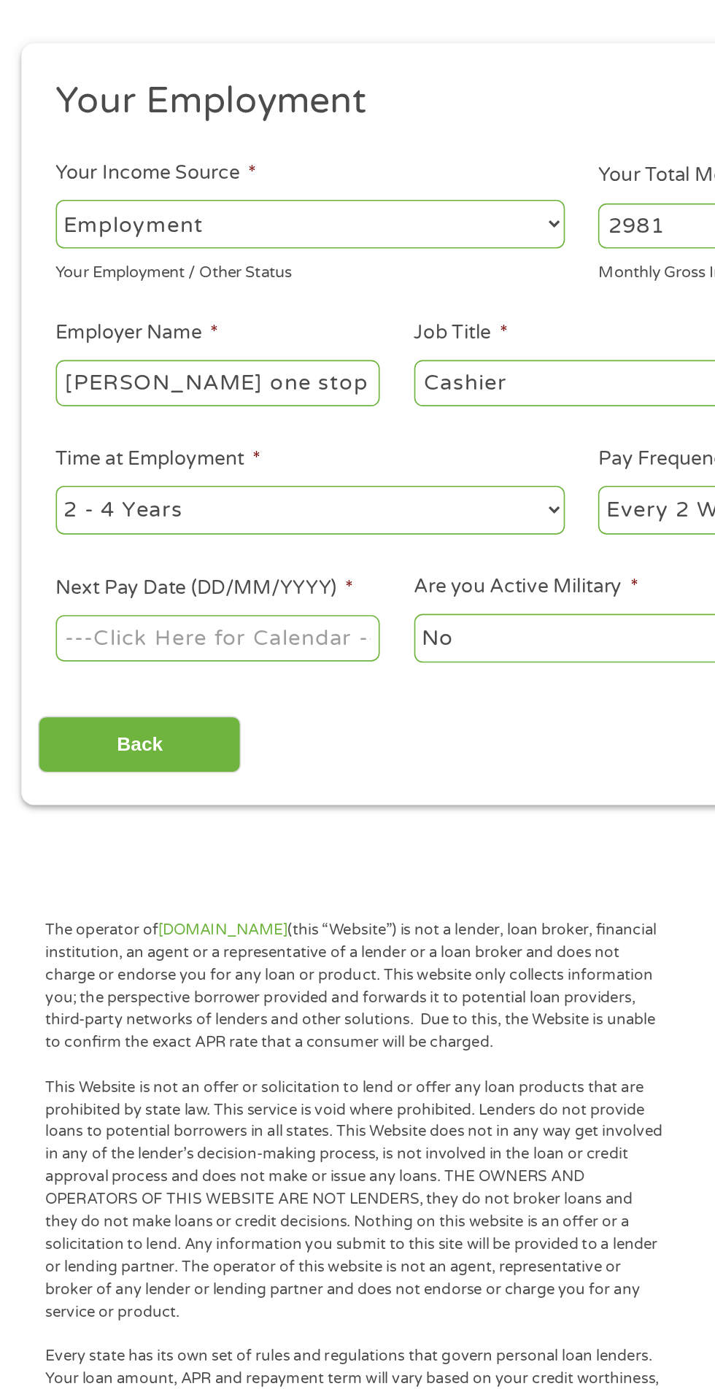
type input "Cashier"
click at [261, 495] on select "--- Choose one --- 1 Year or less 1 - 2 Years 2 - 4 Years Over 4 Years" at bounding box center [190, 490] width 313 height 30
select select "24months"
click at [34, 476] on select "--- Choose one --- 1 Year or less 1 - 2 Years 2 - 4 Years Over 4 Years" at bounding box center [190, 490] width 313 height 30
click at [384, 500] on select "--- Choose one --- Every 2 Weeks Every Week Monthly Semi-Monthly" at bounding box center [524, 490] width 313 height 30
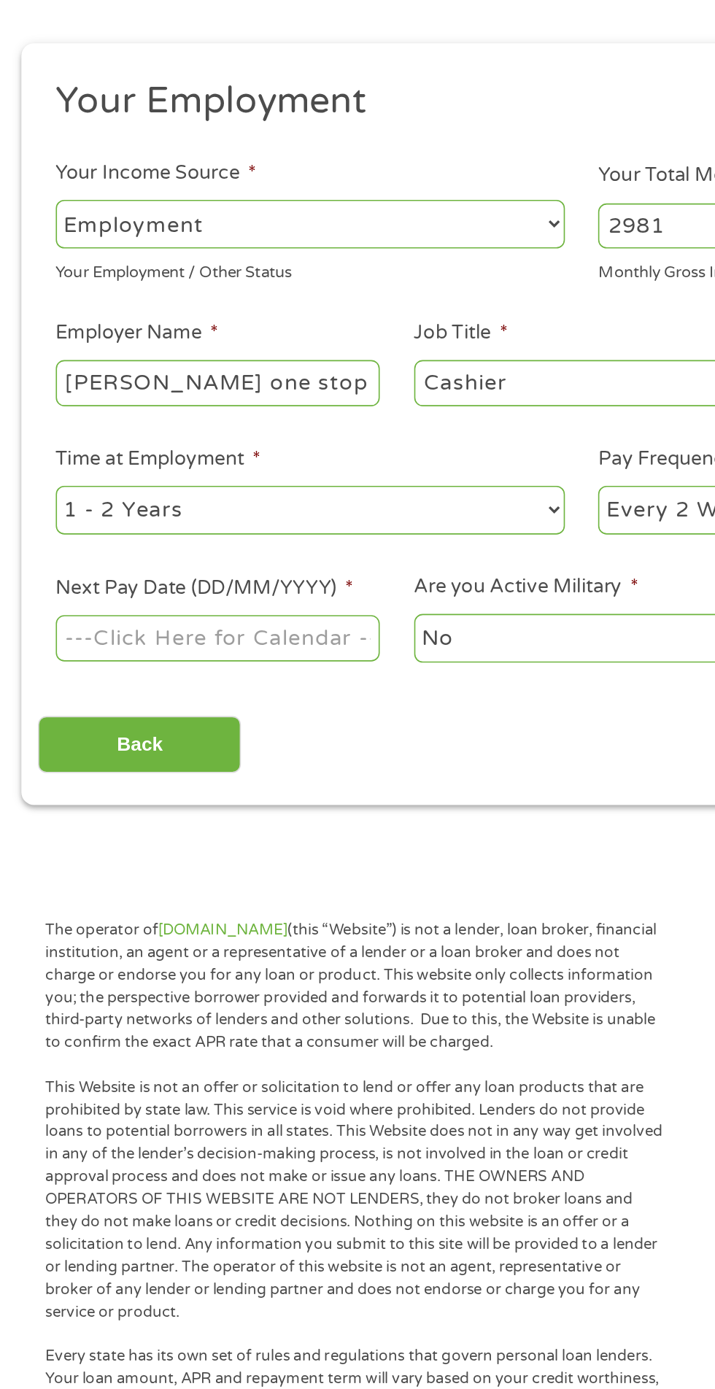
select select "weekly"
click at [368, 476] on select "--- Choose one --- Every 2 Weeks Every Week Monthly Semi-Monthly" at bounding box center [524, 490] width 313 height 30
click at [175, 574] on body "Home Get Loan Offer How it works FAQs Blog Cash Loans Quick Loans Online Loans …" at bounding box center [357, 1111] width 715 height 2223
click at [196, 561] on input "Next Pay Date (DD/MM/YYYY) *" at bounding box center [133, 568] width 199 height 28
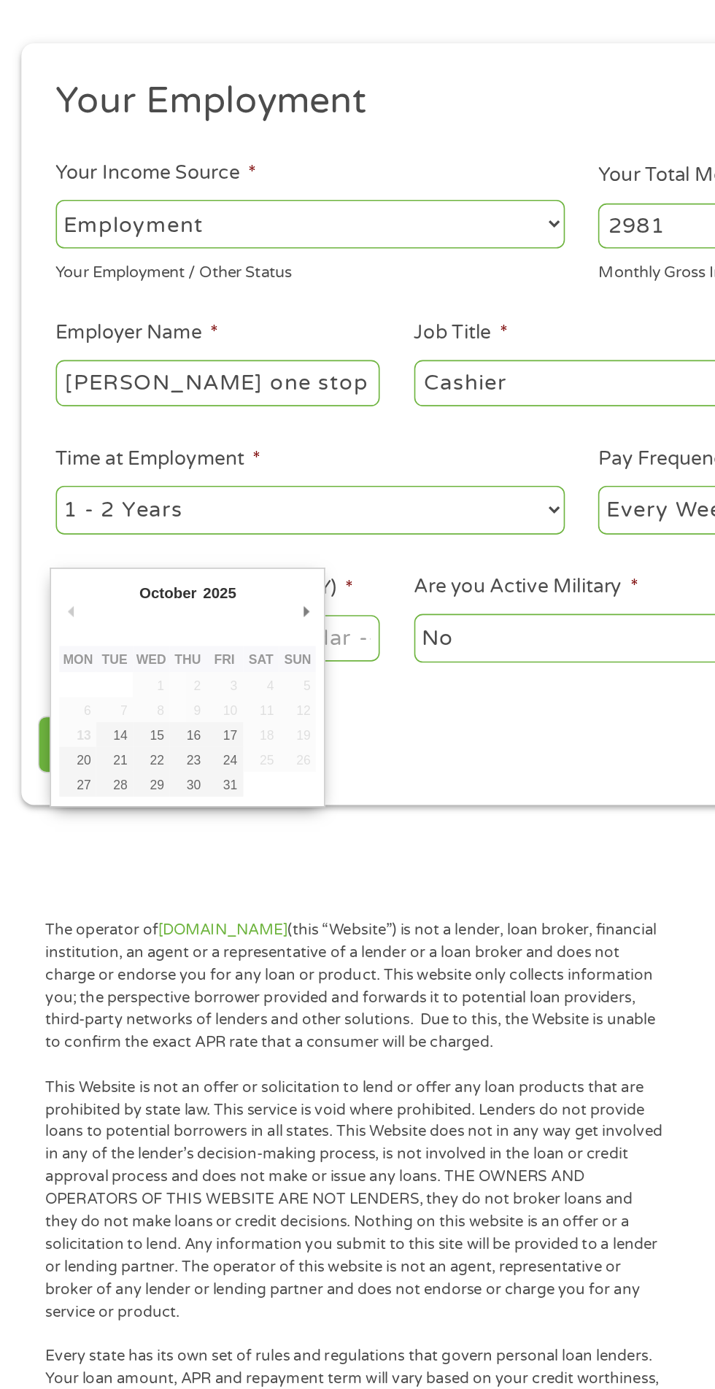
type input "[DATE]"
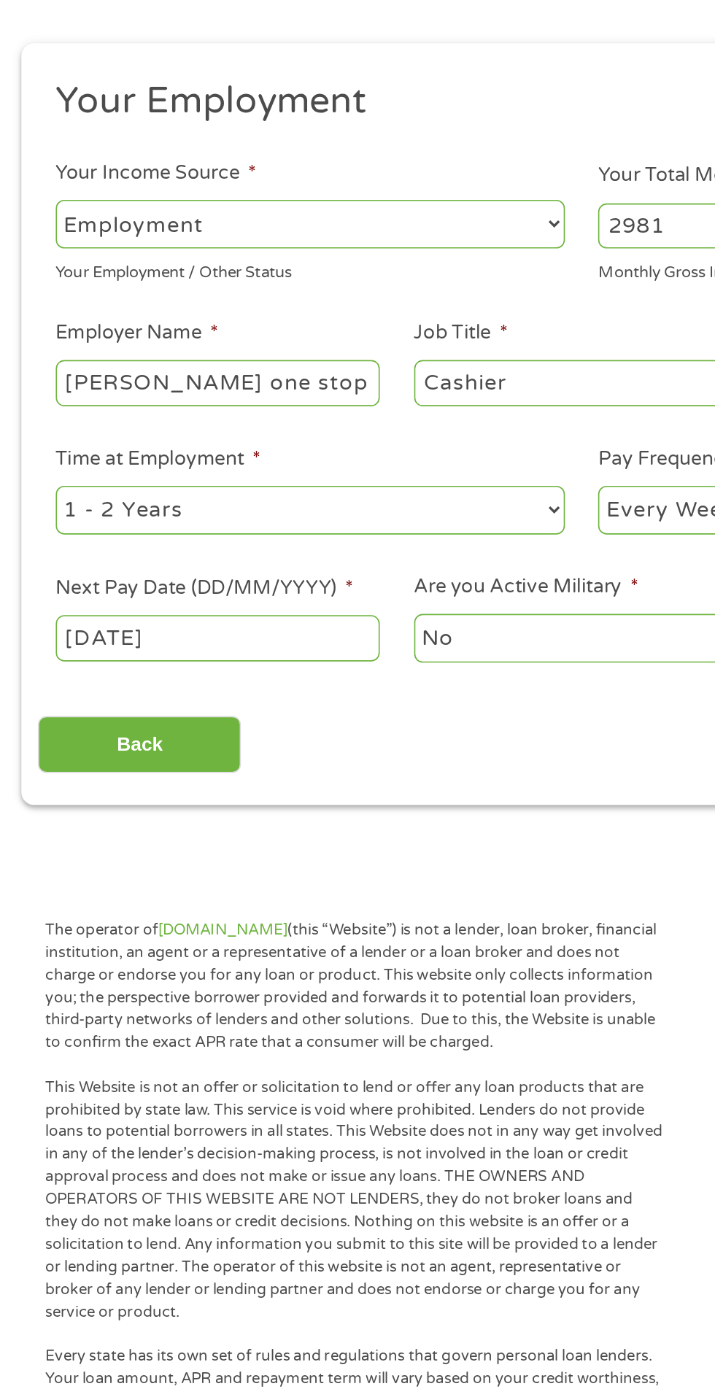
click at [303, 574] on select "No Yes" at bounding box center [354, 569] width 199 height 30
click at [255, 554] on select "No Yes" at bounding box center [354, 569] width 199 height 30
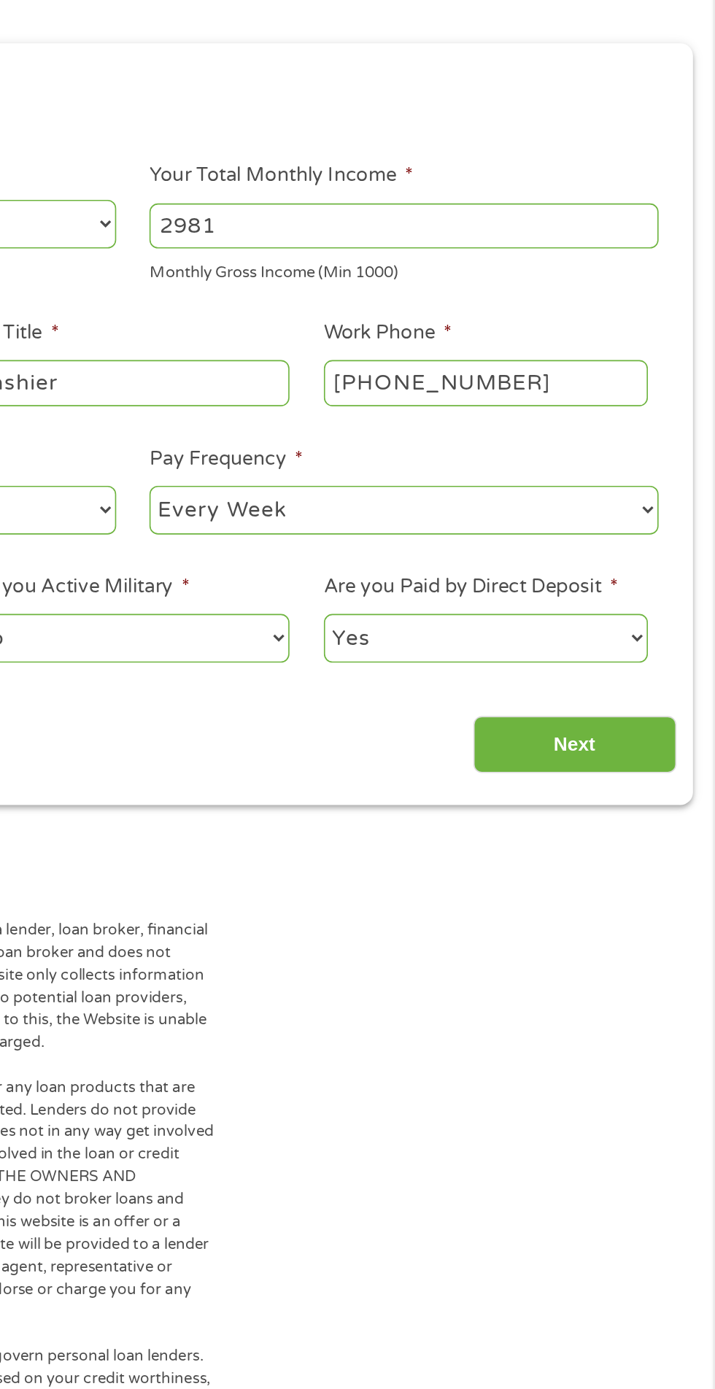
click at [620, 634] on input "Next" at bounding box center [629, 634] width 125 height 36
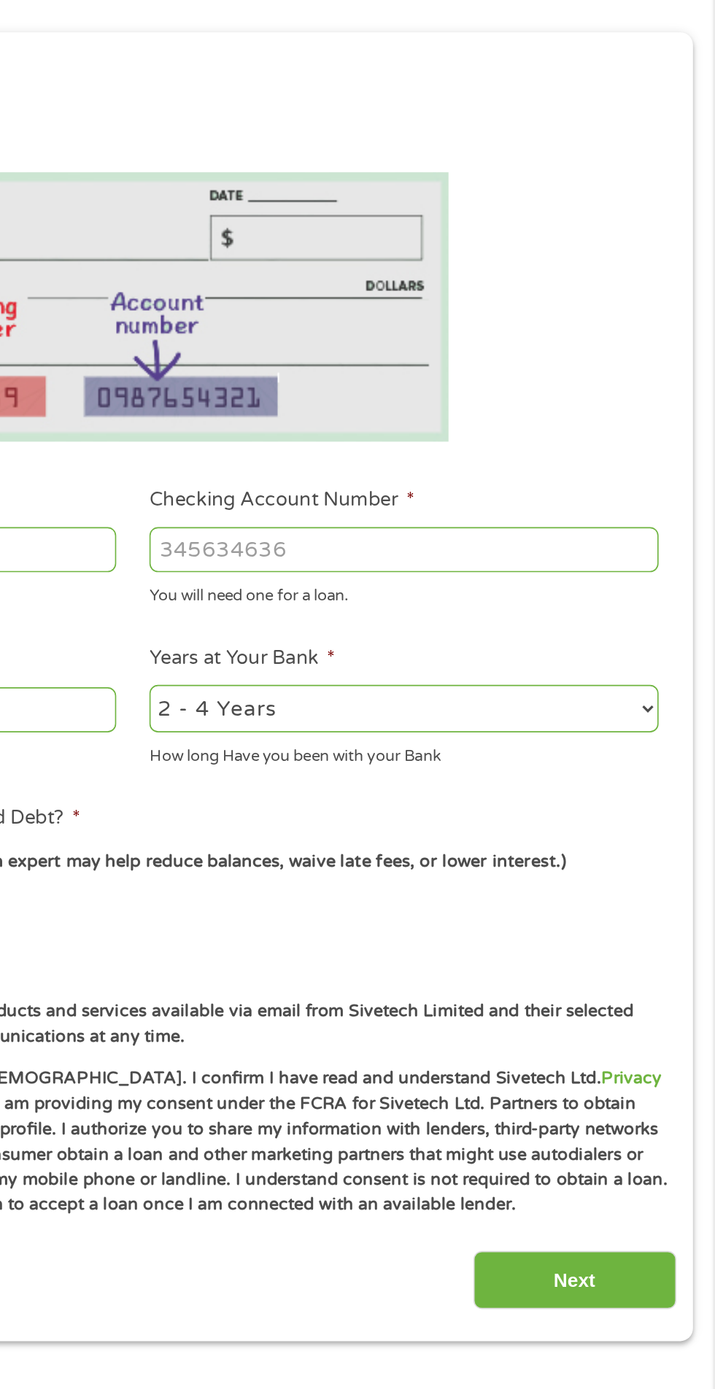
scroll to position [7, 0]
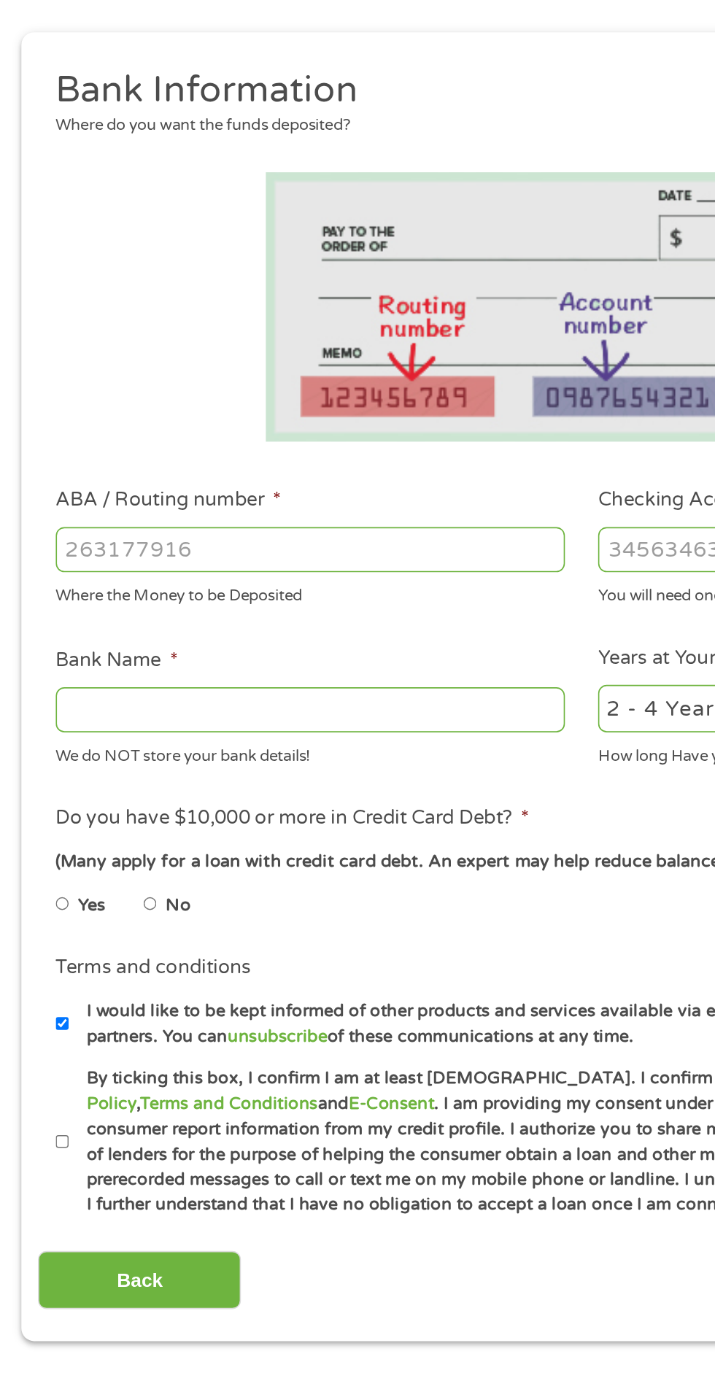
click at [238, 514] on input "ABA / Routing number *" at bounding box center [190, 514] width 313 height 28
type input "041215663"
type input "[PERSON_NAME] BANK"
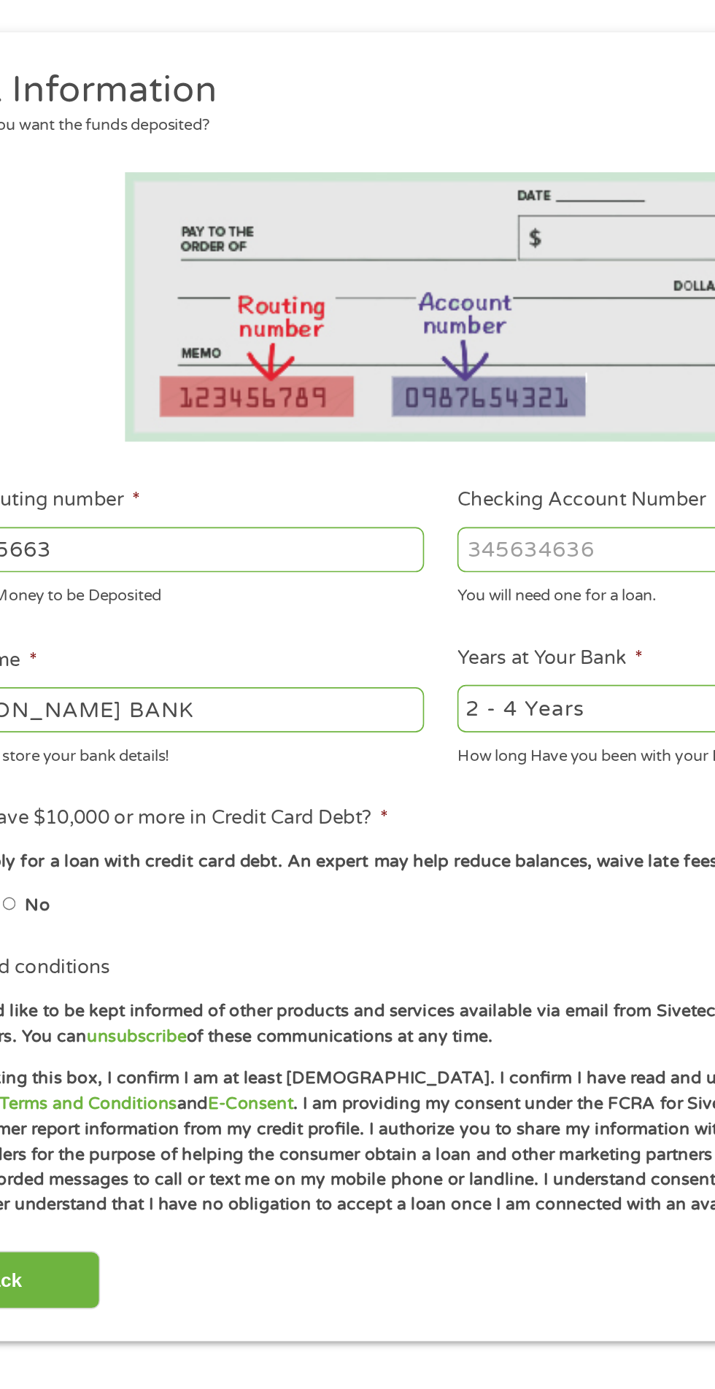
type input "041215663"
click at [422, 508] on input "Checking Account Number *" at bounding box center [524, 514] width 313 height 28
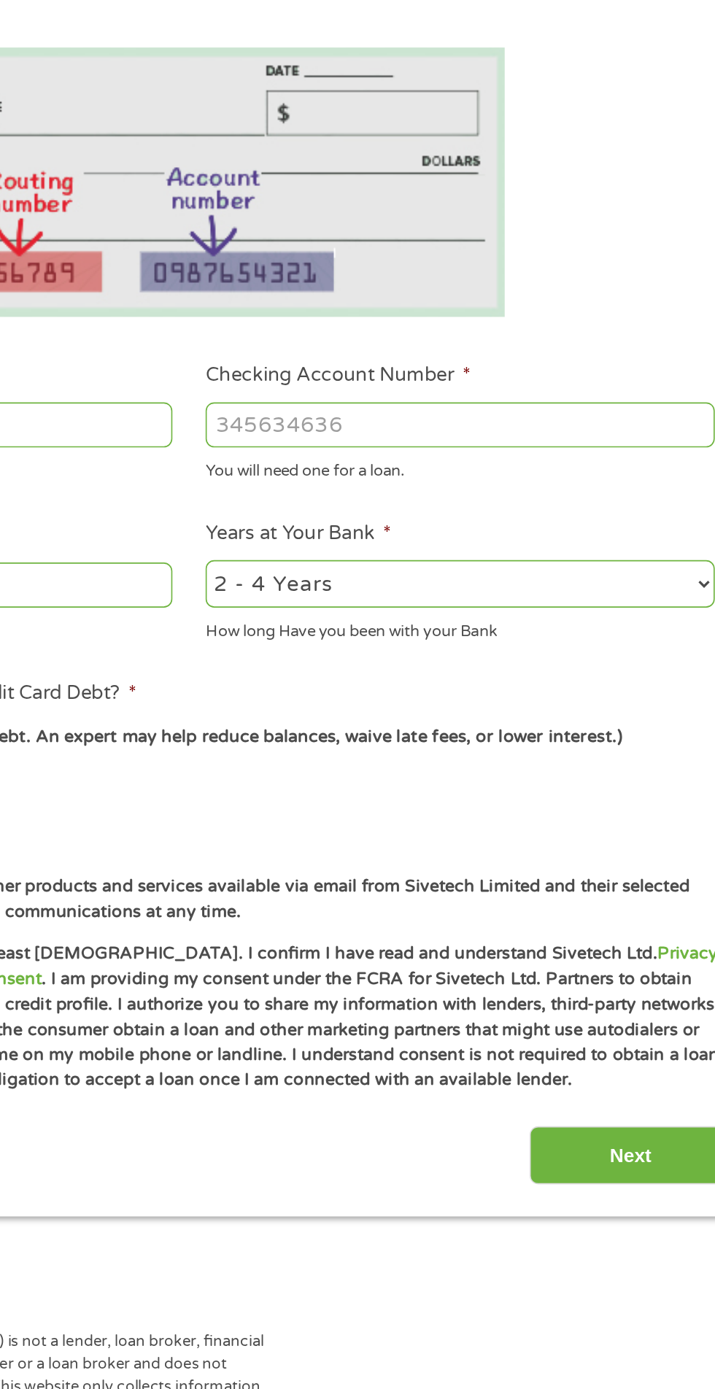
click at [562, 521] on input "Checking Account Number *" at bounding box center [524, 514] width 313 height 28
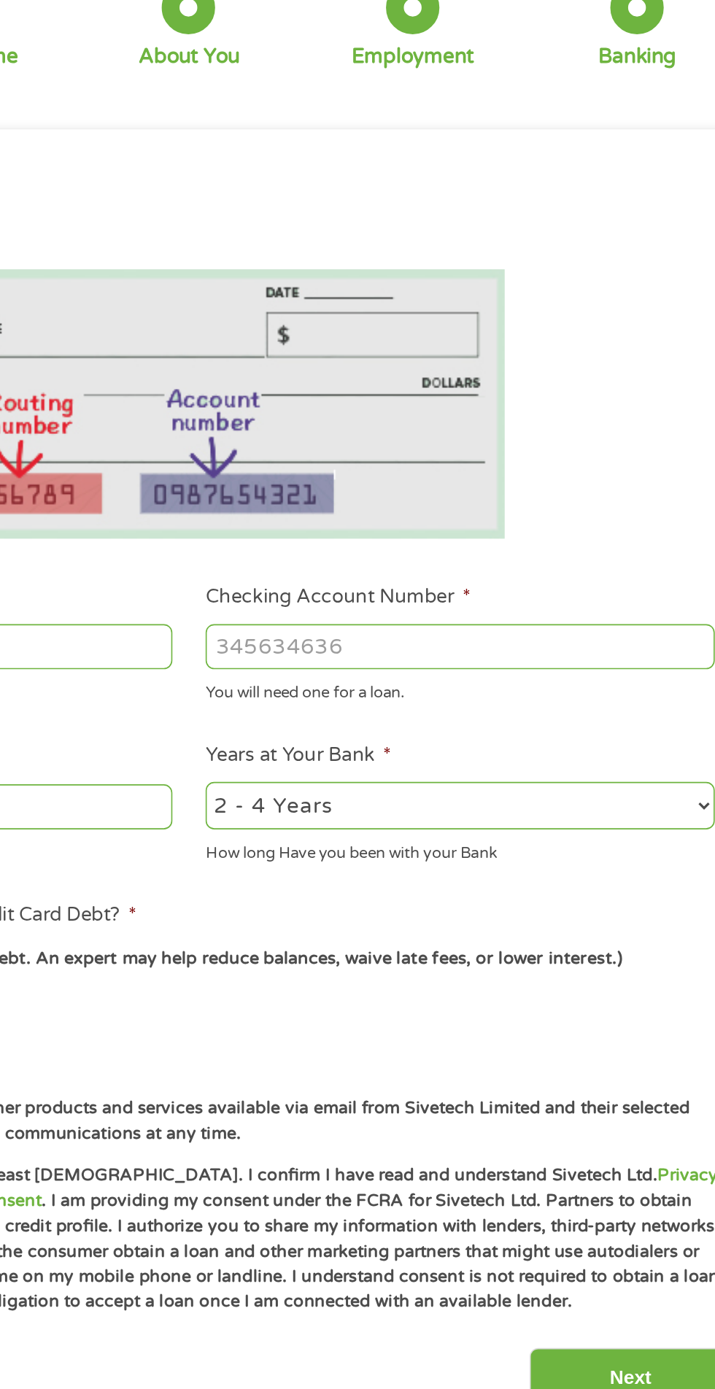
click at [403, 517] on input "Checking Account Number *" at bounding box center [524, 514] width 313 height 28
click at [512, 521] on input "Checking Account Number *" at bounding box center [524, 514] width 313 height 28
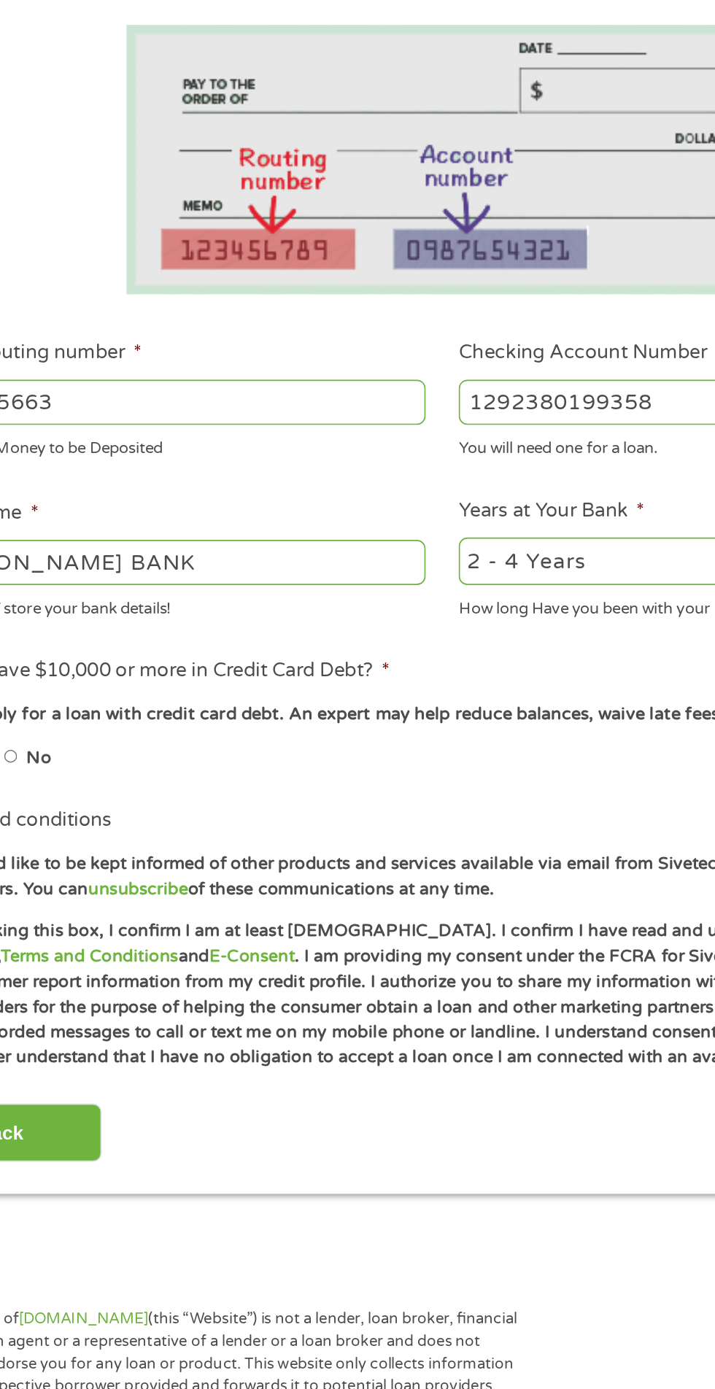
type input "1292380199358"
click at [412, 608] on select "2 - 4 Years 6 - 12 Months 1 - 2 Years Over 4 Years" at bounding box center [524, 612] width 313 height 30
select select "60months"
click at [368, 597] on select "2 - 4 Years 6 - 12 Months 1 - 2 Years Over 4 Years" at bounding box center [524, 612] width 313 height 30
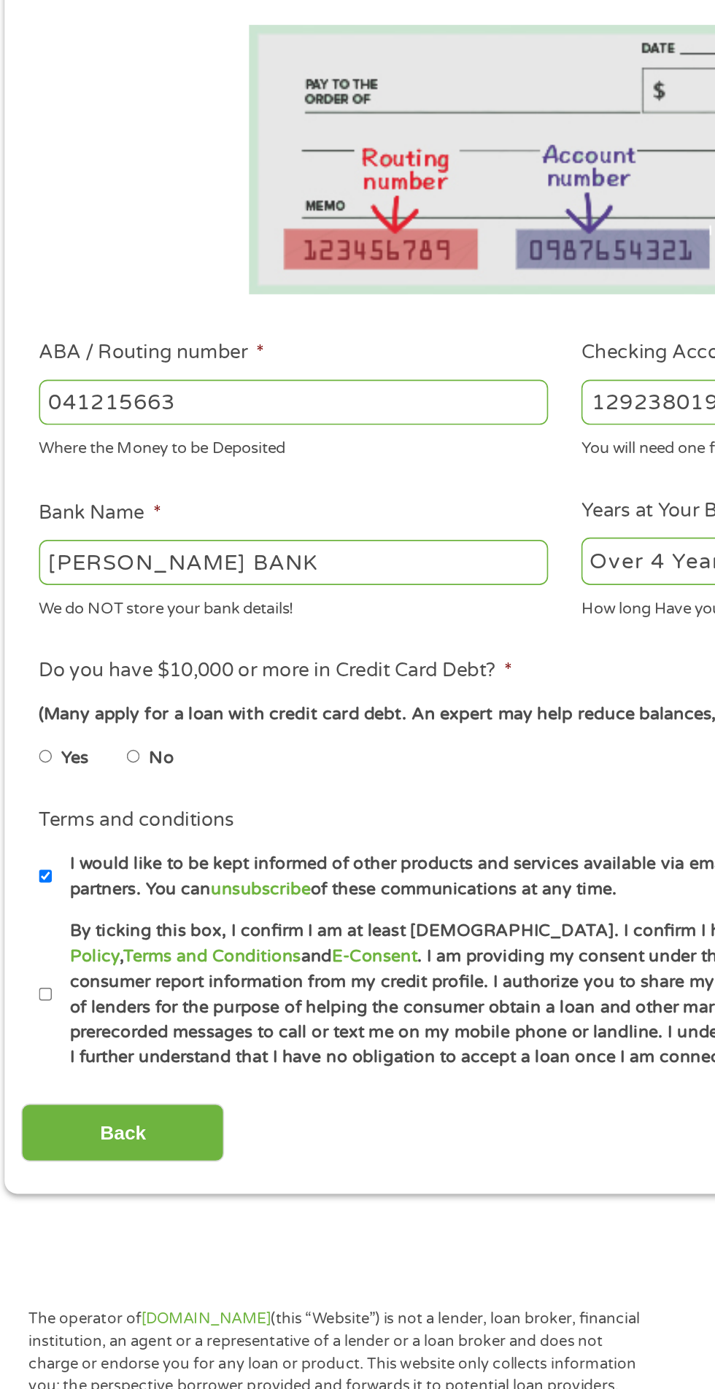
click at [93, 737] on input "No" at bounding box center [92, 732] width 9 height 23
radio input "true"
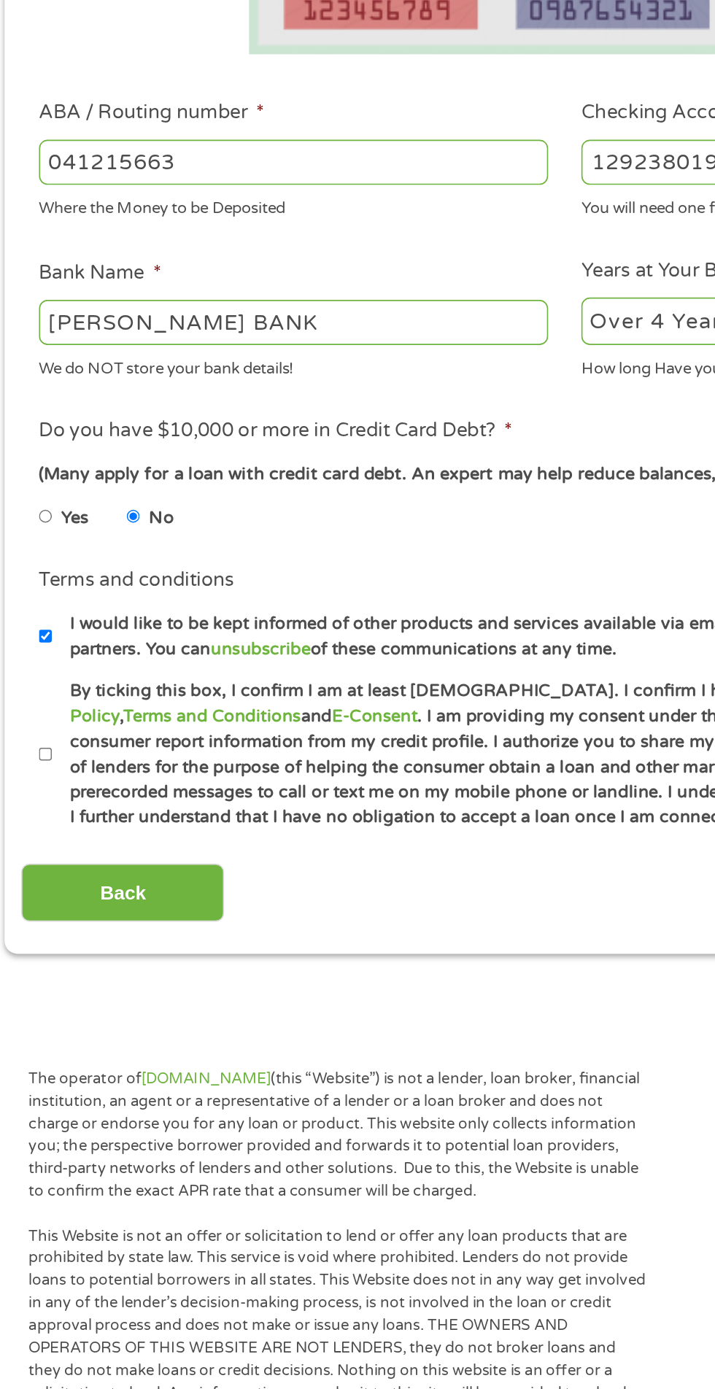
click at [42, 885] on input "By ticking this box, I confirm I am at least [DEMOGRAPHIC_DATA]. I confirm I ha…" at bounding box center [38, 878] width 9 height 23
checkbox input "true"
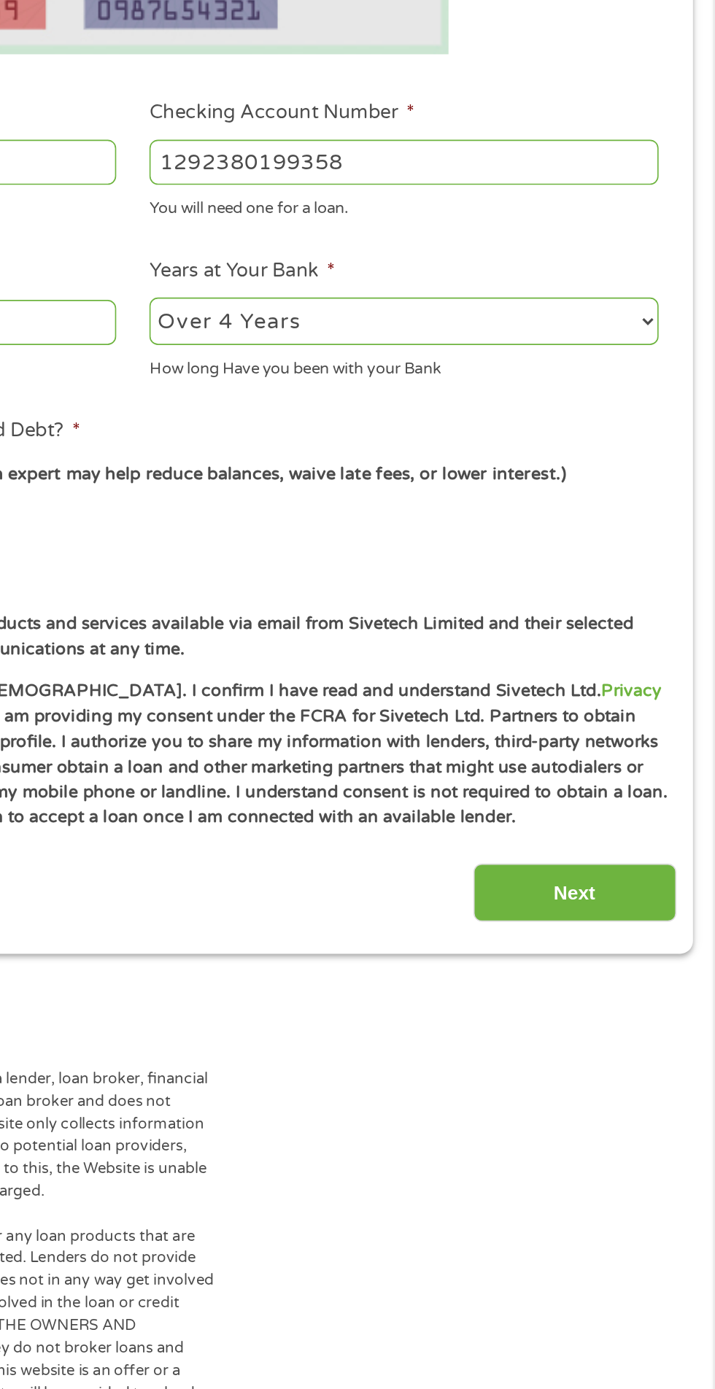
click at [607, 953] on input "Next" at bounding box center [629, 963] width 125 height 36
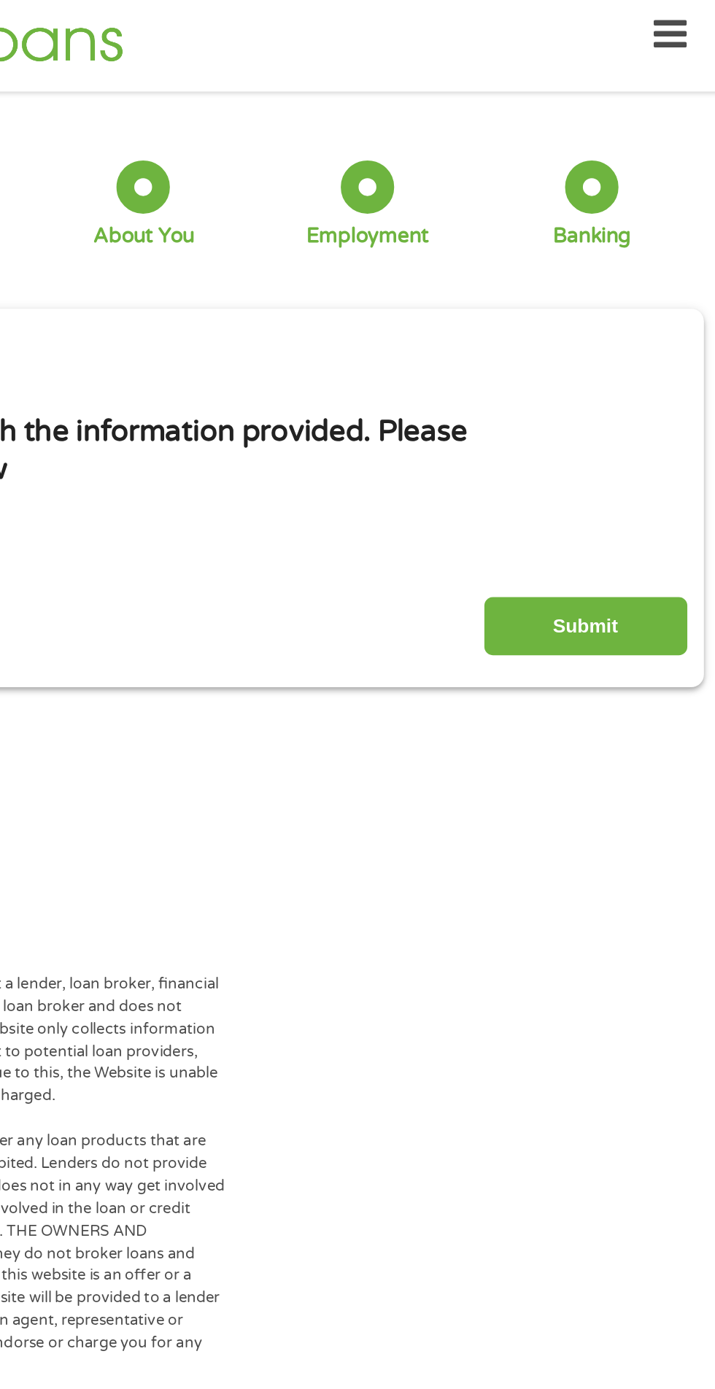
click at [630, 387] on input "Submit" at bounding box center [629, 391] width 125 height 36
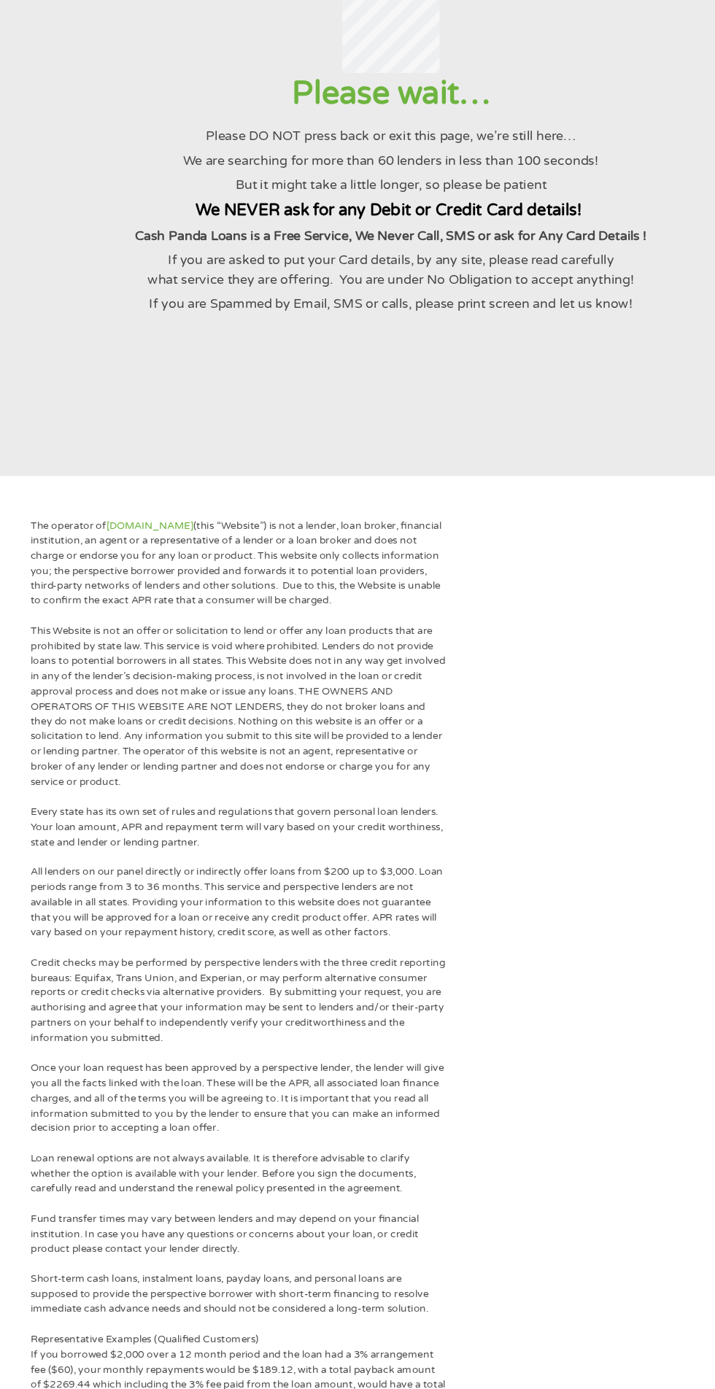
scroll to position [0, 0]
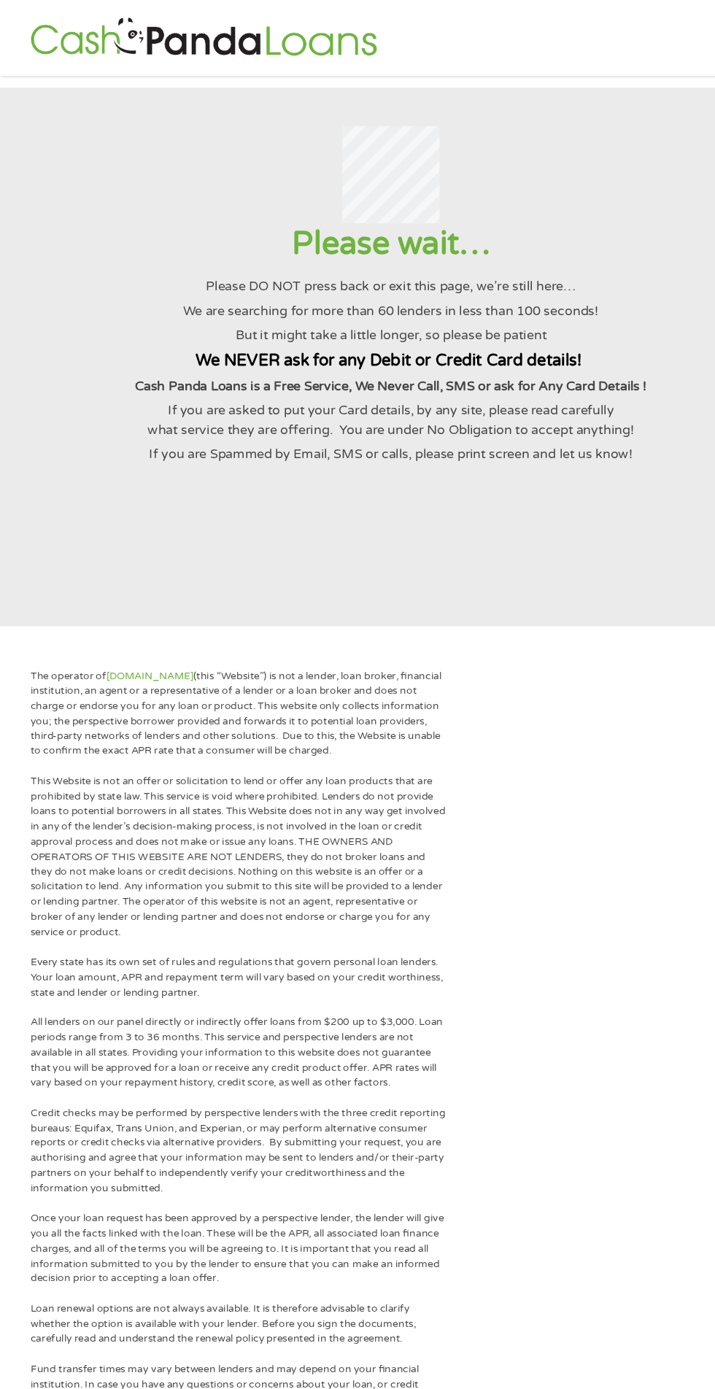
click at [461, 520] on section "Please wait… Please DO NOT press back or exit this page, we’re still here… We a…" at bounding box center [357, 326] width 715 height 492
click at [495, 532] on section "Please wait… Please DO NOT press back or exit this page, we’re still here… We a…" at bounding box center [357, 326] width 715 height 492
click at [500, 539] on section "Please wait… Please DO NOT press back or exit this page, we’re still here… We a…" at bounding box center [357, 326] width 715 height 492
click at [487, 543] on section "Please wait… Please DO NOT press back or exit this page, we’re still here… We a…" at bounding box center [357, 326] width 715 height 492
click at [495, 542] on section "Please wait… Please DO NOT press back or exit this page, we’re still here… We a…" at bounding box center [357, 326] width 715 height 492
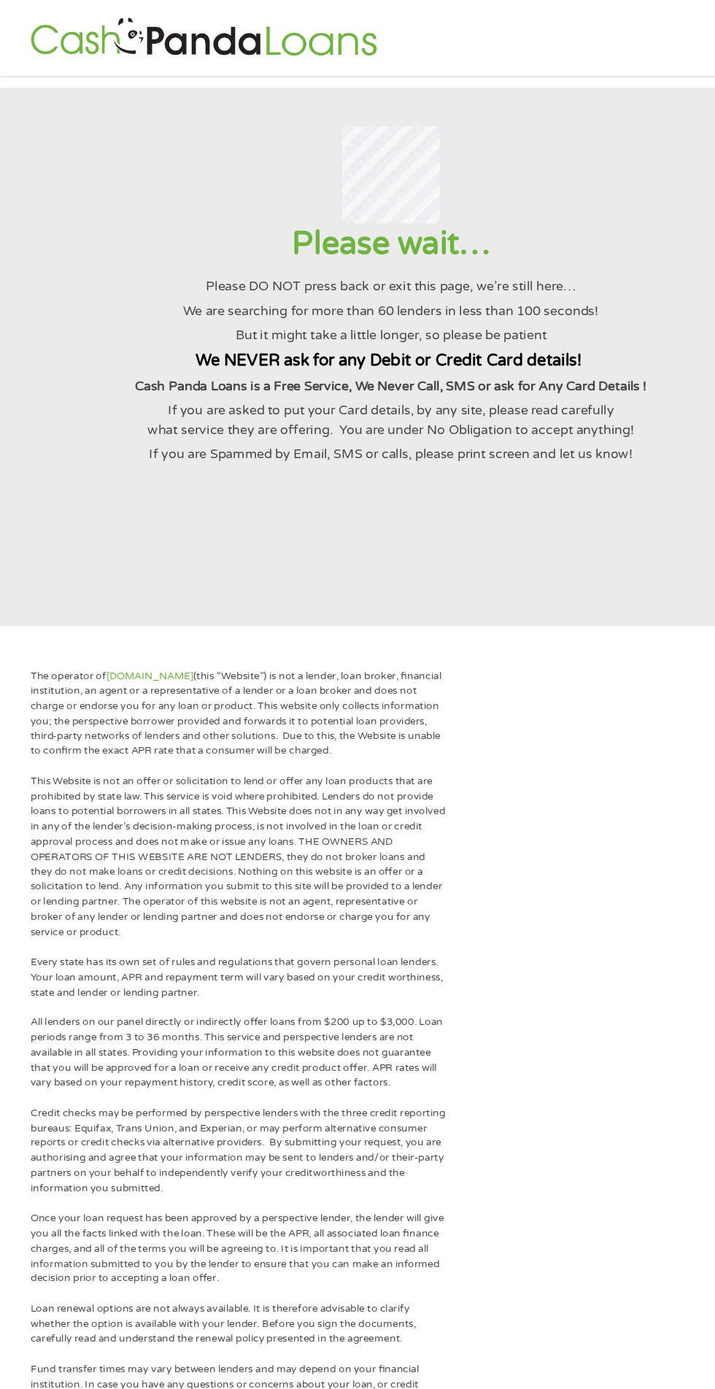
click at [500, 539] on section "Please wait… Please DO NOT press back or exit this page, we’re still here… We a…" at bounding box center [357, 326] width 715 height 492
click at [506, 541] on section "Please wait… Please DO NOT press back or exit this page, we’re still here… We a…" at bounding box center [357, 326] width 715 height 492
click at [508, 549] on section "Please wait… Please DO NOT press back or exit this page, we’re still here… We a…" at bounding box center [357, 326] width 715 height 492
click at [504, 557] on section "Please wait… Please DO NOT press back or exit this page, we’re still here… We a…" at bounding box center [357, 326] width 715 height 492
click at [500, 556] on section "Please wait… Please DO NOT press back or exit this page, we’re still here… We a…" at bounding box center [357, 326] width 715 height 492
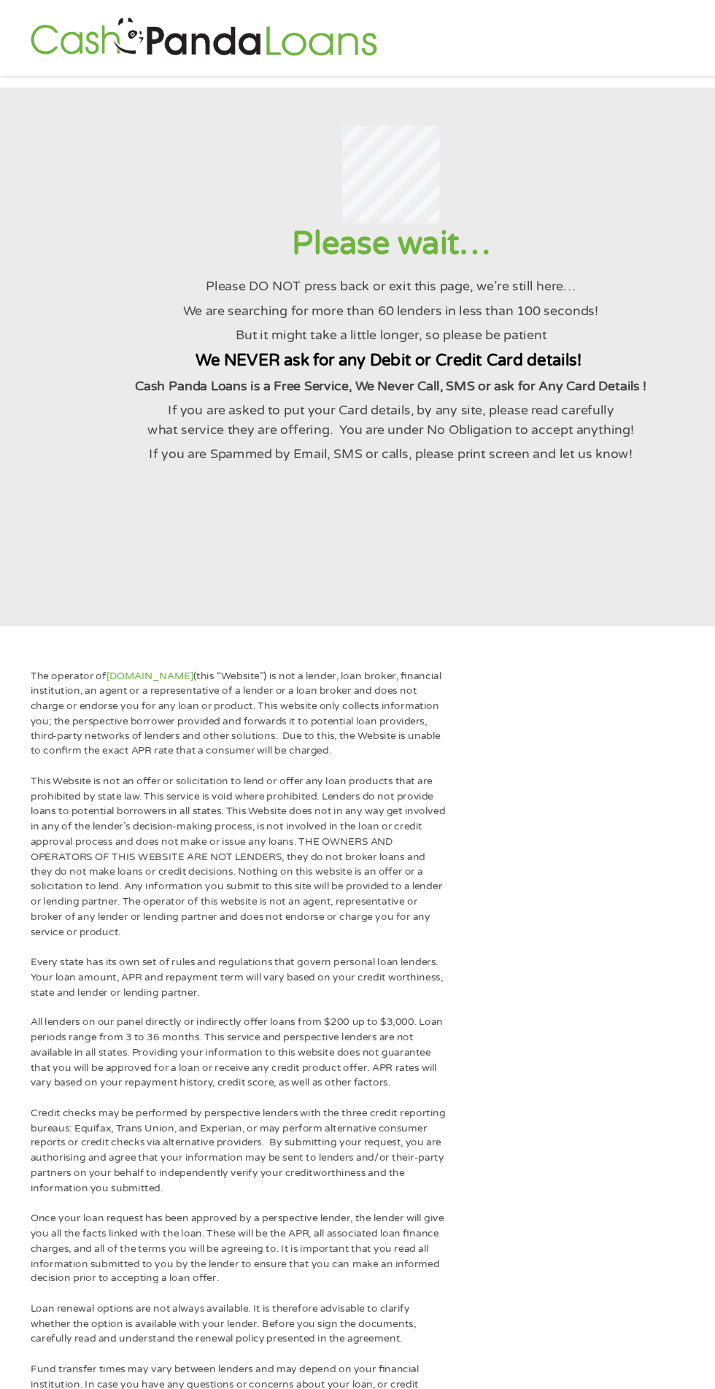
click at [498, 554] on section "Please wait… Please DO NOT press back or exit this page, we’re still here… We a…" at bounding box center [357, 326] width 715 height 492
click at [497, 557] on section "Please wait… Please DO NOT press back or exit this page, we’re still here… We a…" at bounding box center [357, 326] width 715 height 492
click at [504, 557] on section "Please wait… Please DO NOT press back or exit this page, we’re still here… We a…" at bounding box center [357, 326] width 715 height 492
click at [510, 557] on section "Please wait… Please DO NOT press back or exit this page, we’re still here… We a…" at bounding box center [357, 326] width 715 height 492
click at [508, 563] on section "Please wait… Please DO NOT press back or exit this page, we’re still here… We a…" at bounding box center [357, 326] width 715 height 492
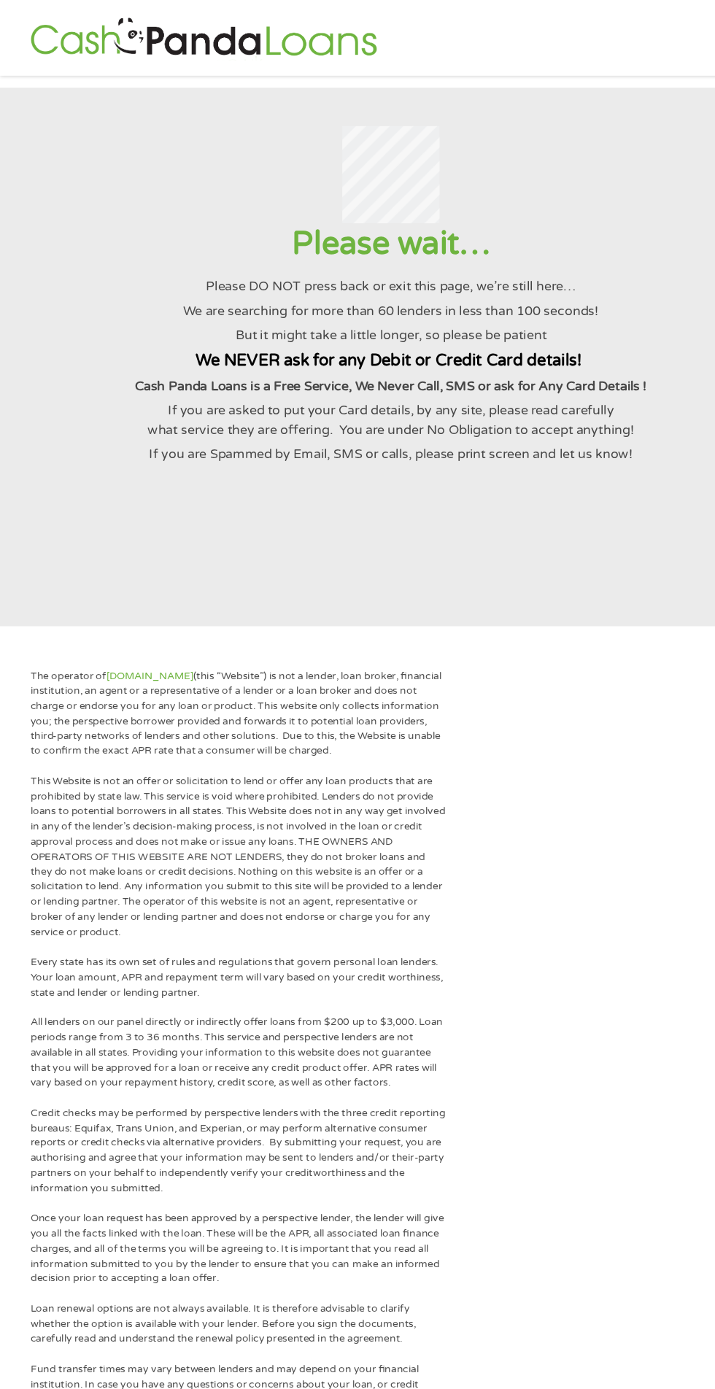
click at [505, 565] on section "Please wait… Please DO NOT press back or exit this page, we’re still here… We a…" at bounding box center [357, 326] width 715 height 492
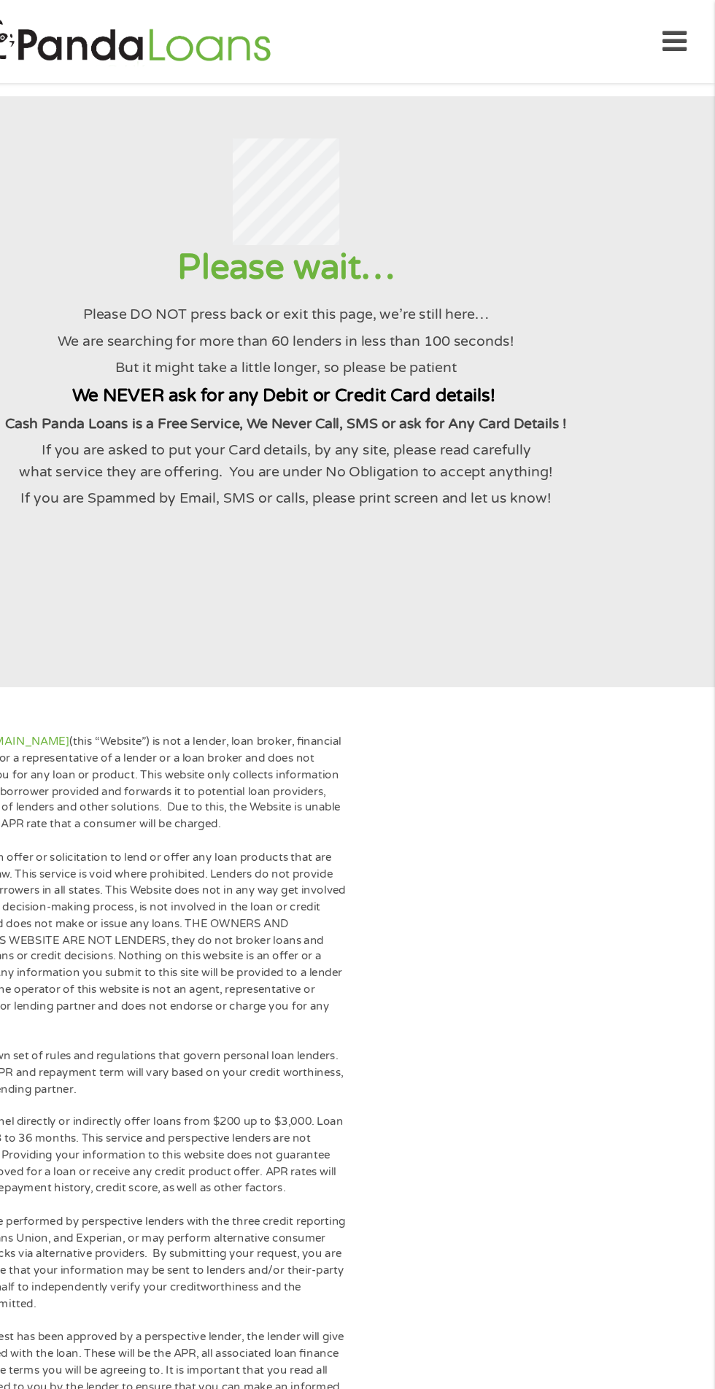
click at [584, 511] on section "Please wait… Please DO NOT press back or exit this page, we’re still here… We a…" at bounding box center [357, 326] width 715 height 492
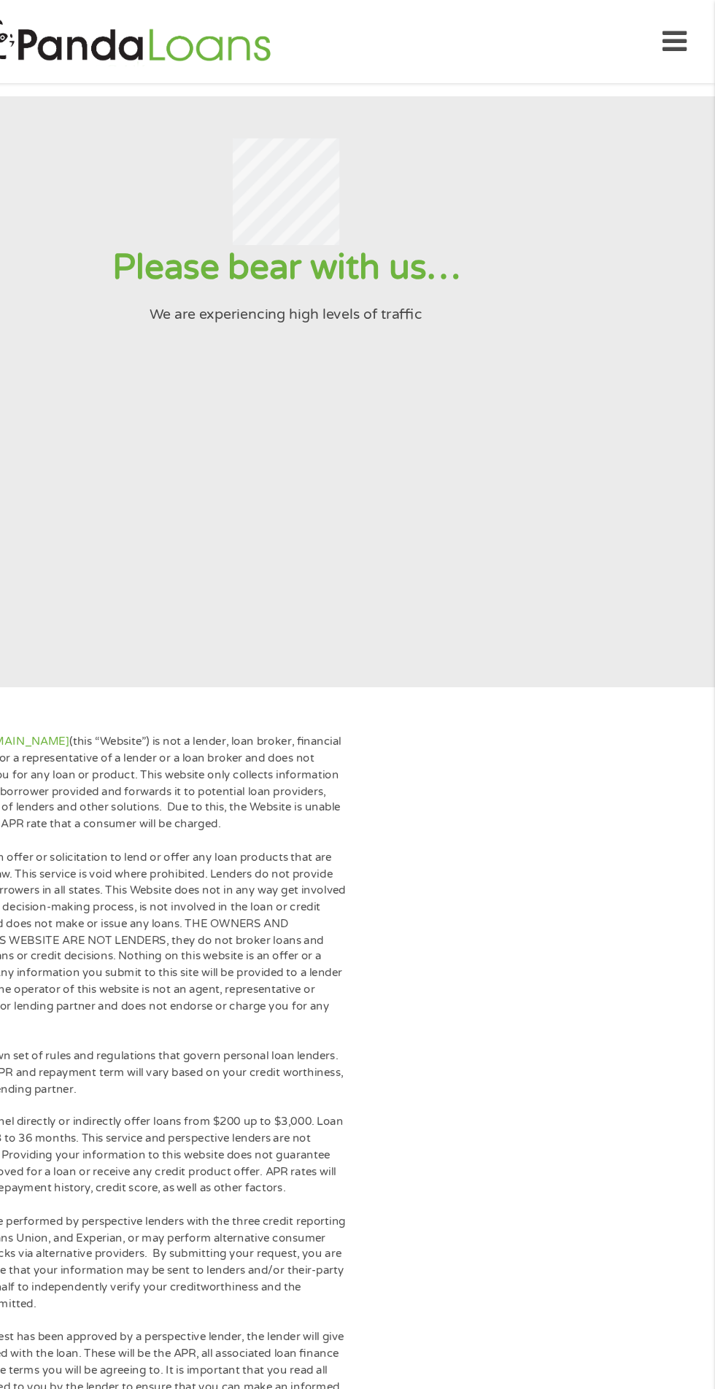
click at [685, 32] on icon at bounding box center [681, 35] width 20 height 36
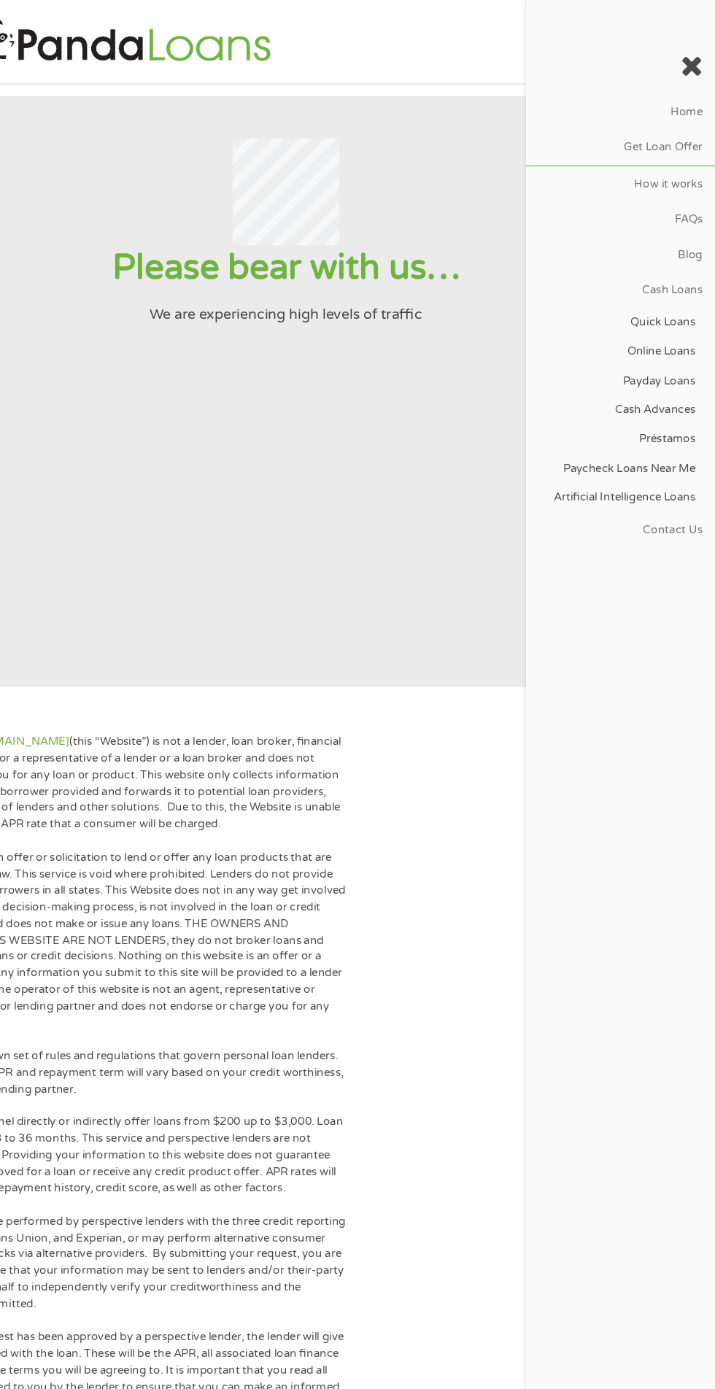
click at [639, 130] on link "Get Loan Offer" at bounding box center [636, 123] width 158 height 29
